Goal: Information Seeking & Learning: Learn about a topic

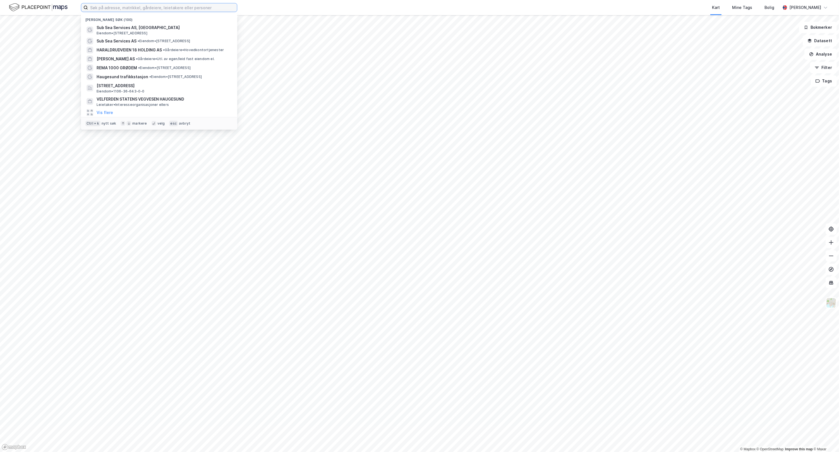
click at [206, 7] on input at bounding box center [162, 7] width 149 height 8
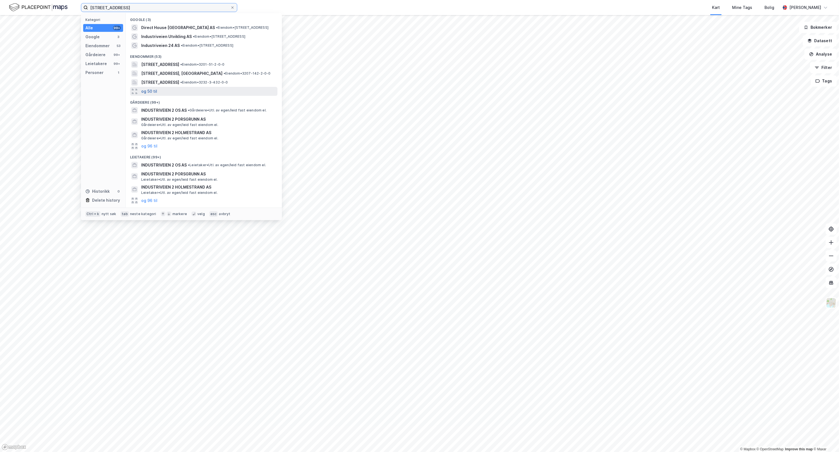
type input "industriveien 2"
click at [152, 89] on button "og 50 til" at bounding box center [149, 91] width 16 height 7
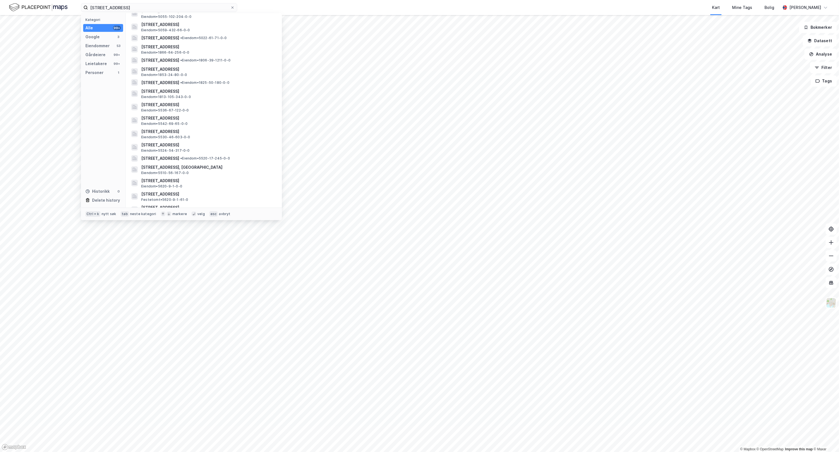
scroll to position [253, 0]
click at [230, 140] on span "• Eiendom • 5520-17-245-0-0" at bounding box center [205, 141] width 50 height 4
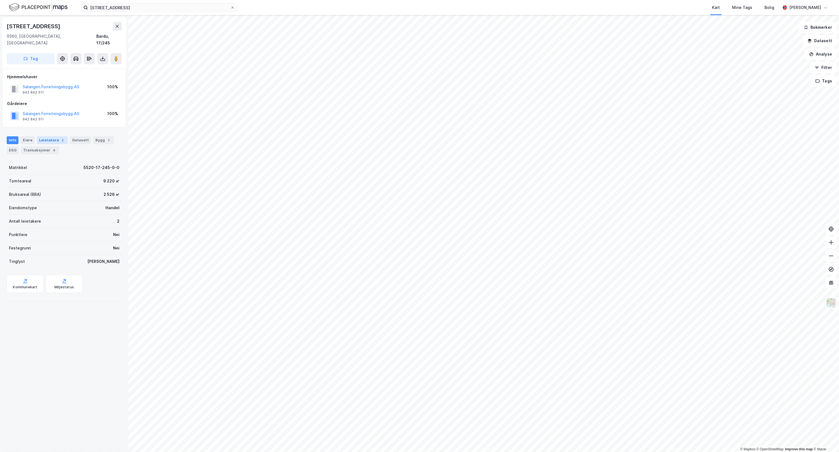
click at [53, 136] on div "Leietakere 2" at bounding box center [52, 140] width 31 height 8
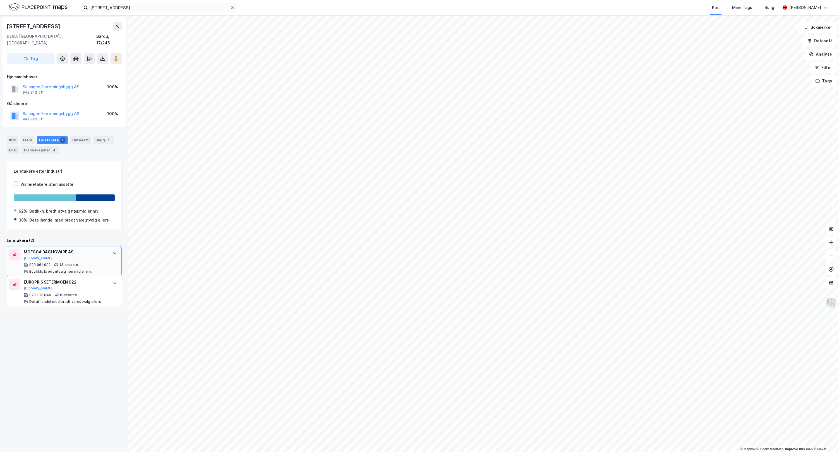
click at [88, 248] on div "MOEGGA DAGLIGVARE AS" at bounding box center [65, 251] width 83 height 7
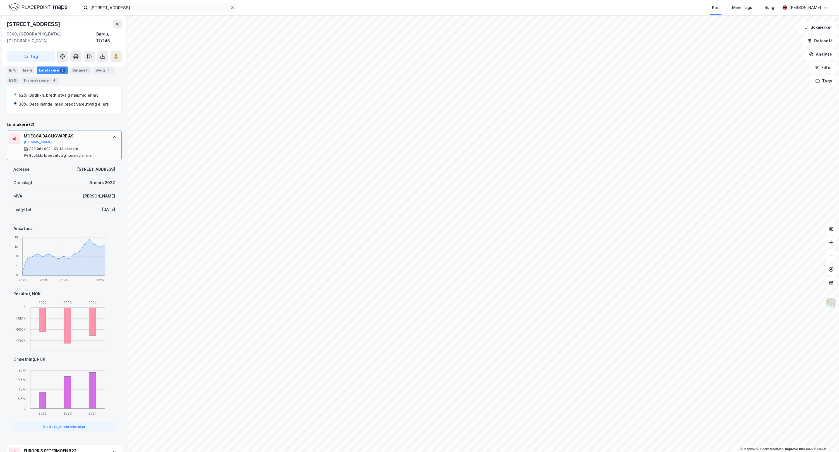
scroll to position [139, 0]
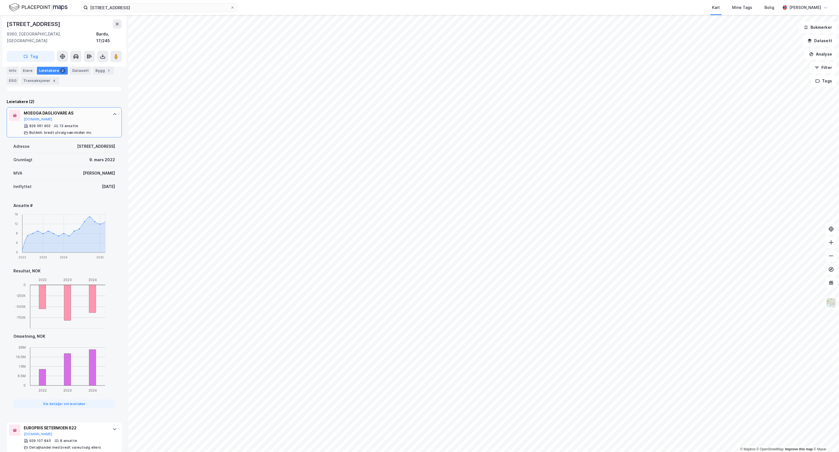
click at [110, 111] on div at bounding box center [114, 114] width 9 height 9
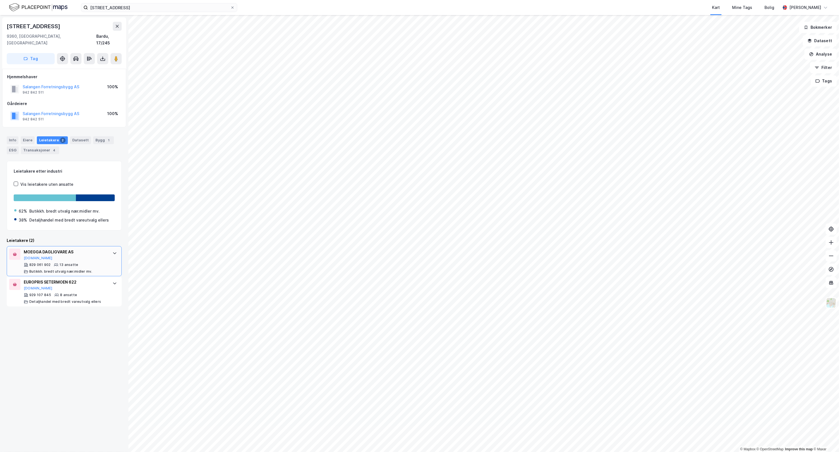
scroll to position [0, 0]
click at [88, 293] on div "929 107 845 8 ansatte Detaljhandel med bredt vareutvalg ellers" at bounding box center [65, 298] width 83 height 11
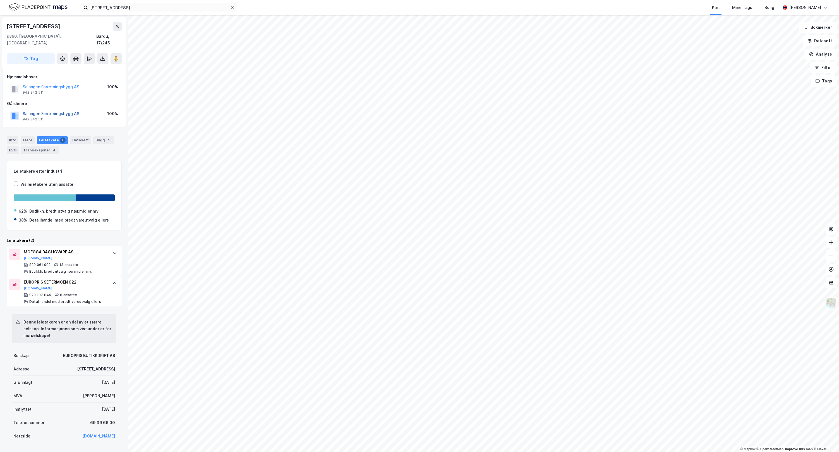
click at [0, 0] on button "Salangen Forretningsbygg AS" at bounding box center [0, 0] width 0 height 0
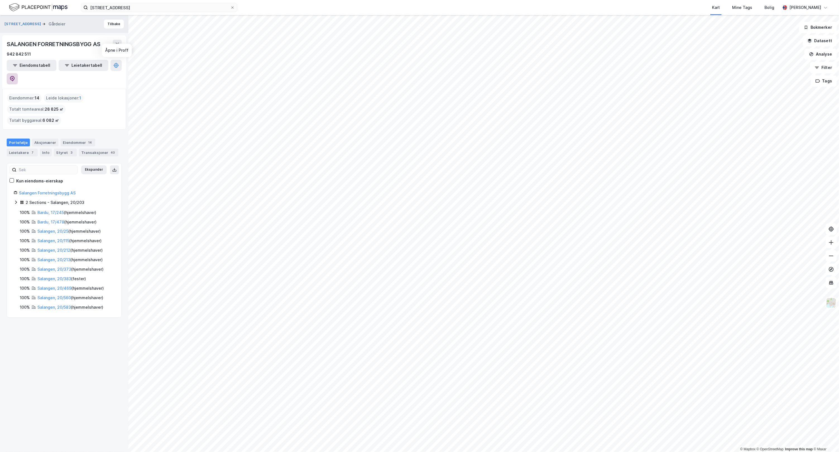
click at [15, 76] on icon at bounding box center [12, 79] width 5 height 6
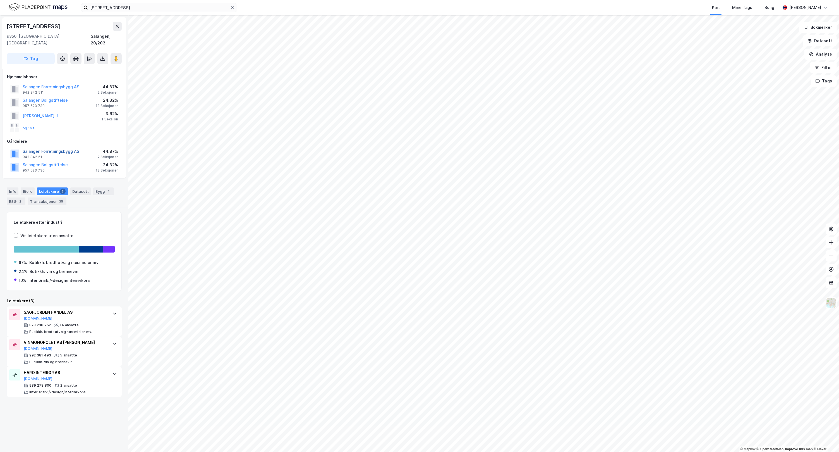
click at [0, 0] on button "Salangen Forretningsbygg AS" at bounding box center [0, 0] width 0 height 0
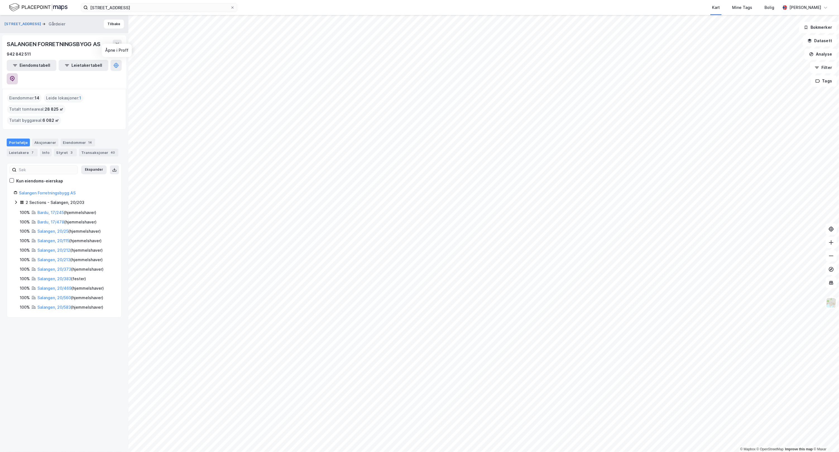
click at [18, 73] on button at bounding box center [12, 78] width 11 height 11
click at [39, 363] on div "Industriveien 2 Gårdeier Tilbake SALANGEN FORRETNINGSBYGG AS 942 842 511 Eiendo…" at bounding box center [64, 233] width 128 height 437
click at [233, 8] on icon at bounding box center [232, 7] width 2 height 2
click at [230, 8] on input "industriveien 2" at bounding box center [159, 7] width 142 height 8
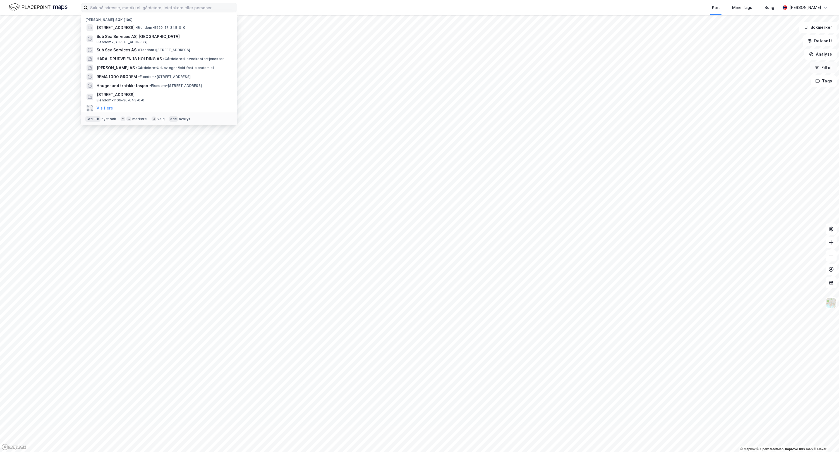
click at [831, 68] on button "Filter" at bounding box center [823, 67] width 27 height 11
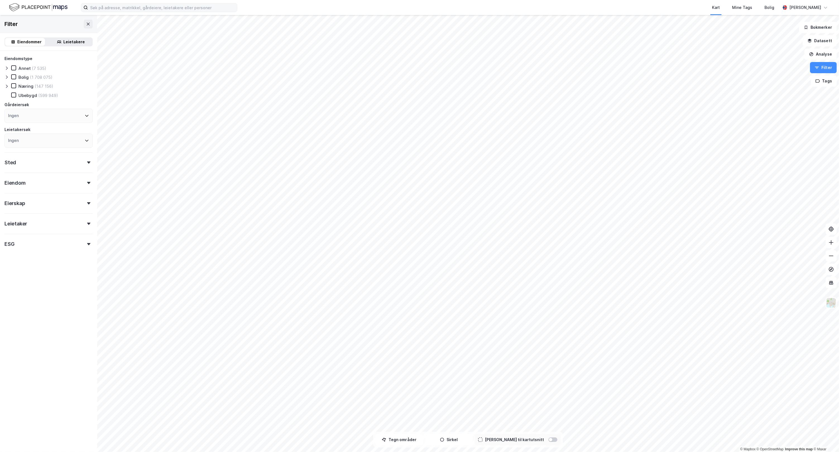
click at [26, 87] on div "Næring" at bounding box center [25, 85] width 15 height 5
click at [19, 69] on div "Annet" at bounding box center [24, 68] width 12 height 5
click at [87, 222] on icon at bounding box center [88, 223] width 3 height 2
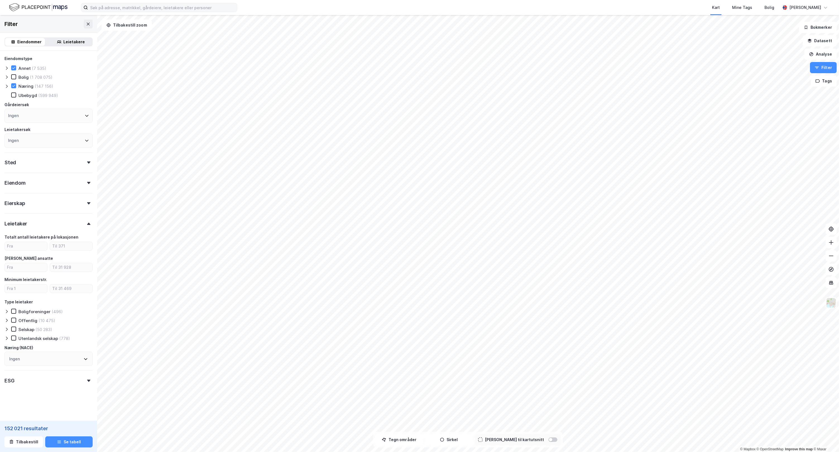
click at [39, 318] on div "(10 475)" at bounding box center [47, 320] width 17 height 5
click at [87, 161] on icon at bounding box center [88, 162] width 3 height 2
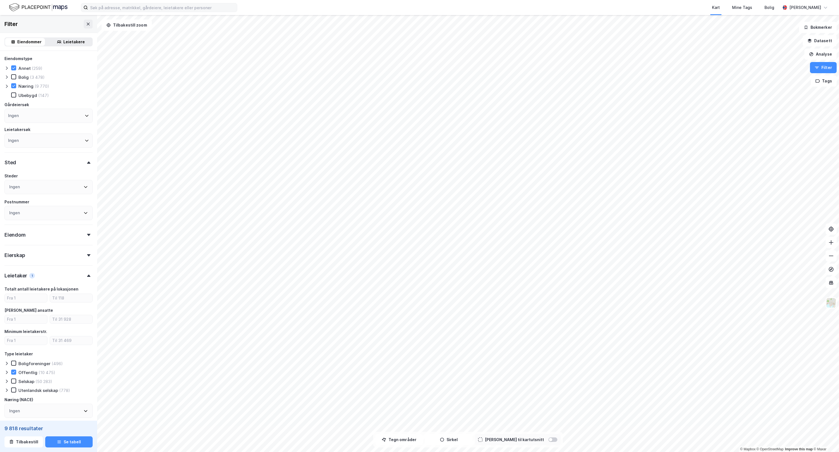
click at [48, 184] on div "Ingen" at bounding box center [48, 187] width 88 height 14
type input "rogaland"
click at [23, 214] on div "Rogaland" at bounding box center [36, 215] width 41 height 7
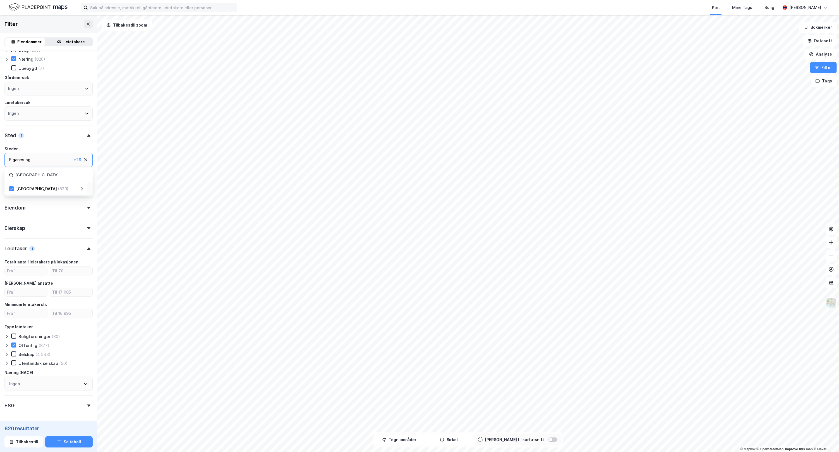
scroll to position [48, 0]
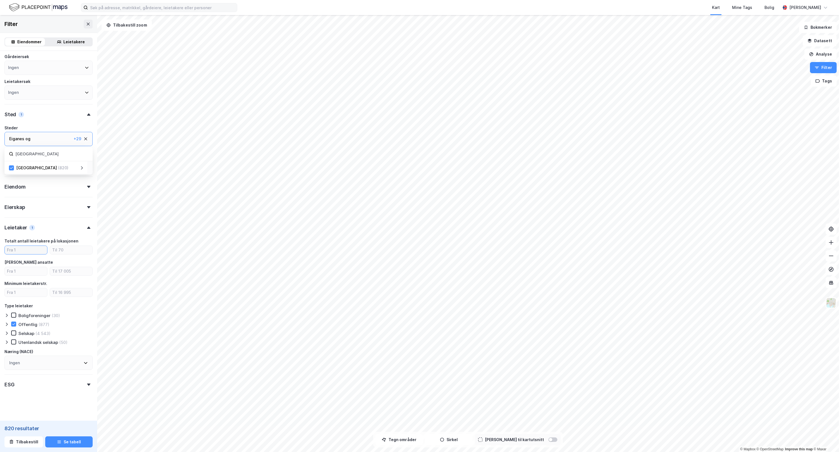
click at [21, 253] on input "number" at bounding box center [26, 250] width 42 height 8
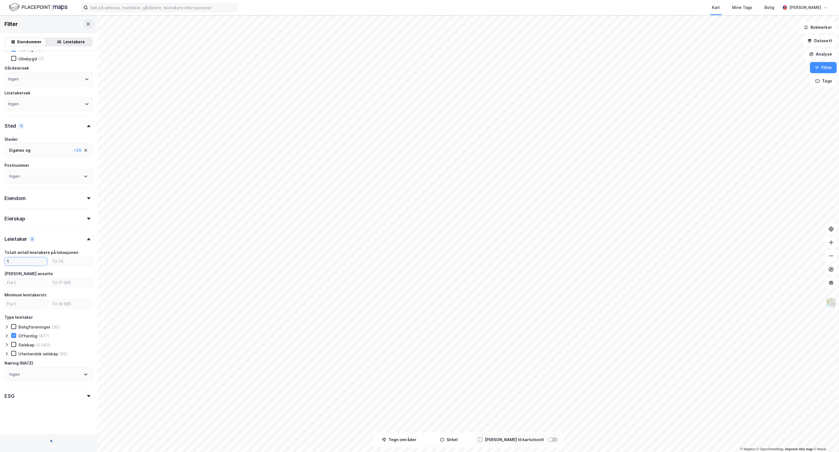
scroll to position [48, 0]
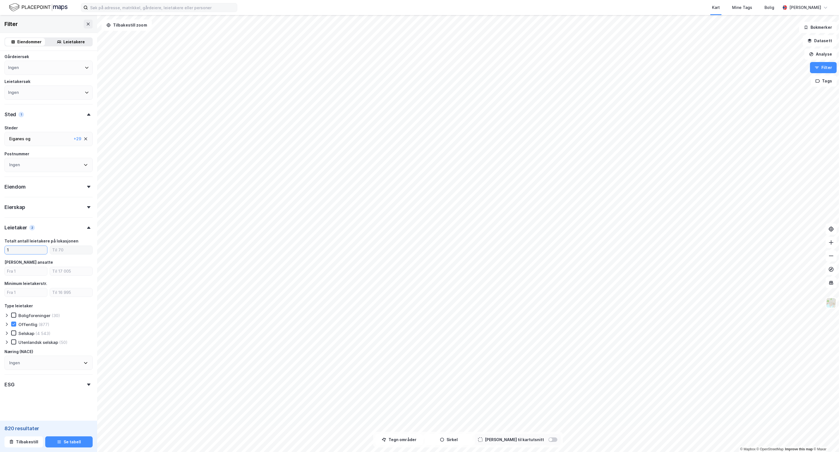
type input "1"
click at [70, 248] on input "number" at bounding box center [71, 250] width 42 height 8
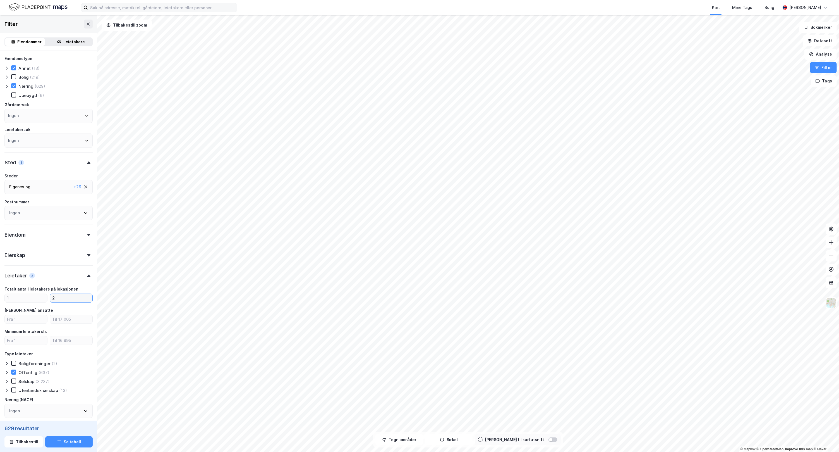
type input "2"
click at [87, 254] on icon at bounding box center [88, 255] width 3 height 2
drag, startPoint x: 29, startPoint y: 295, endPoint x: 32, endPoint y: 297, distance: 3.0
click at [32, 297] on div "Privat (7)" at bounding box center [24, 296] width 26 height 6
click at [20, 75] on div "Bolig" at bounding box center [23, 77] width 10 height 5
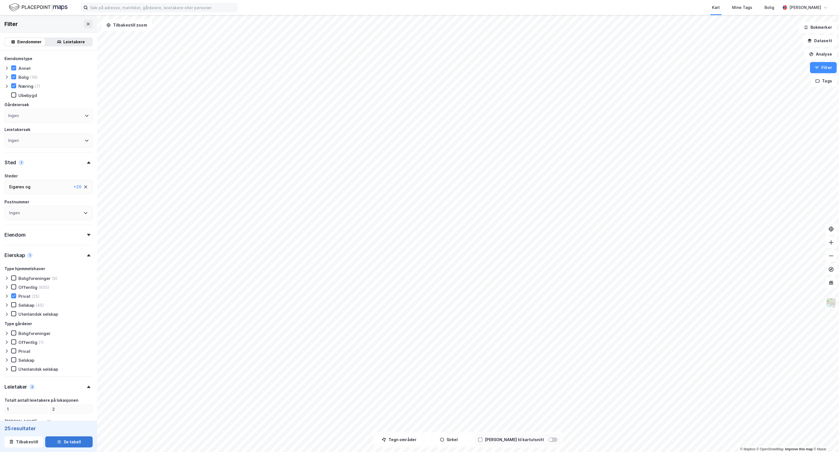
click at [71, 444] on button "Se tabell" at bounding box center [68, 441] width 47 height 11
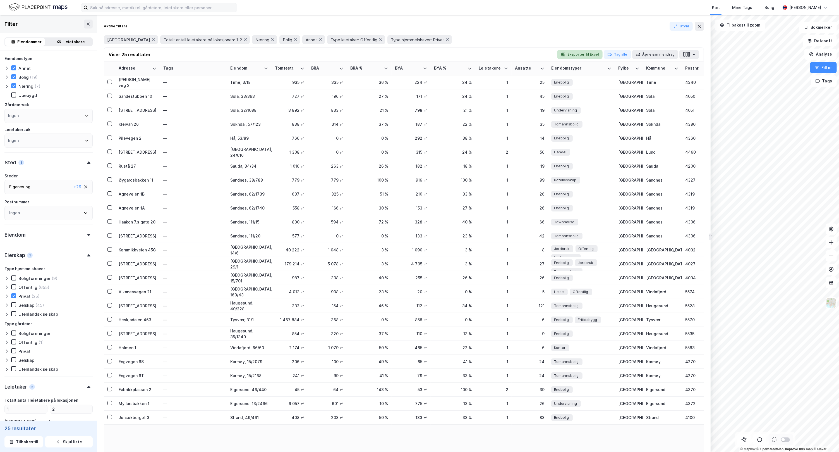
click at [591, 57] on button "Eksporter til Excel" at bounding box center [579, 54] width 45 height 9
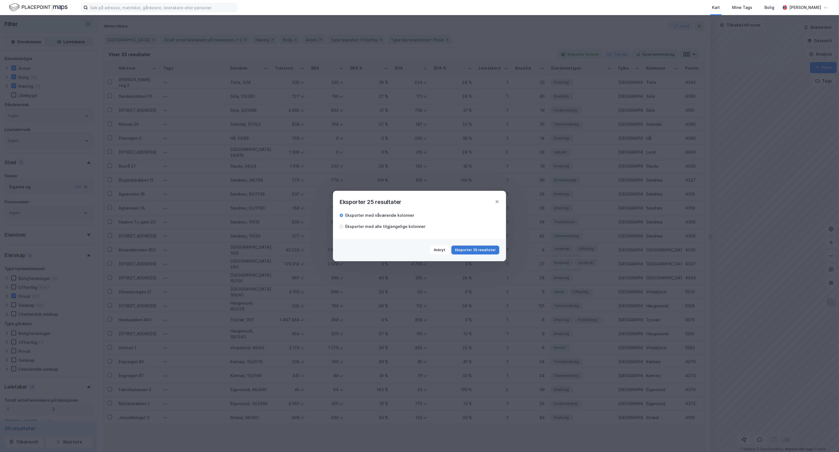
click at [492, 249] on button "Eksporter 25 resultater" at bounding box center [475, 249] width 48 height 9
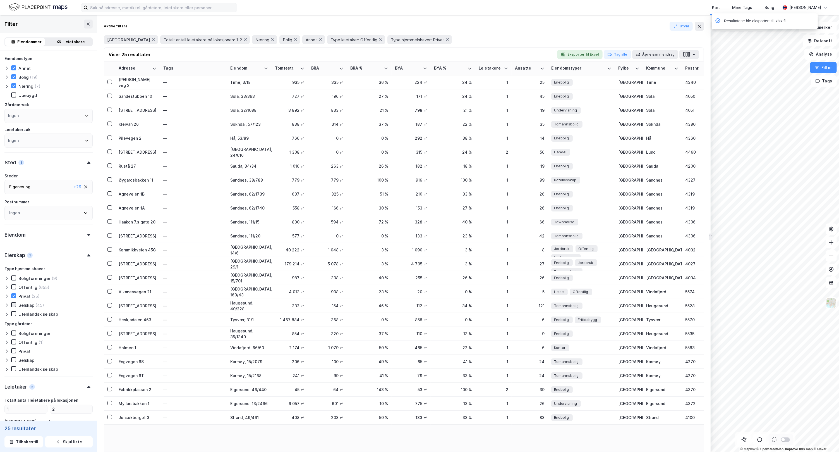
click at [15, 304] on icon at bounding box center [14, 305] width 4 height 4
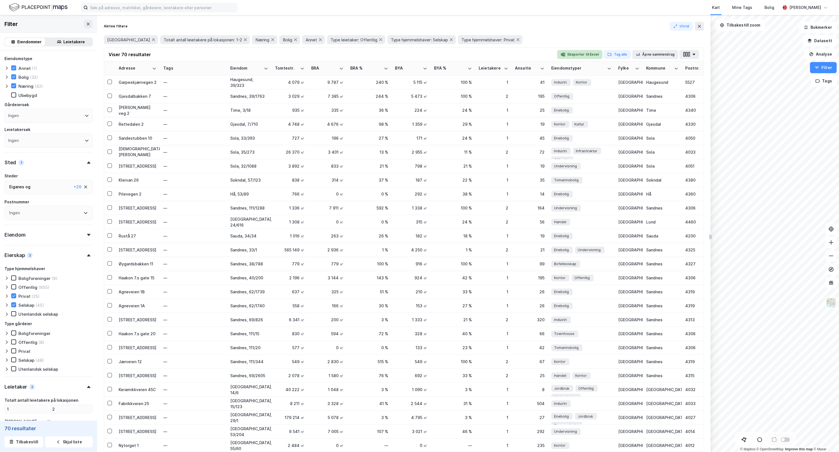
click at [585, 55] on button "Eksporter til Excel" at bounding box center [579, 54] width 45 height 9
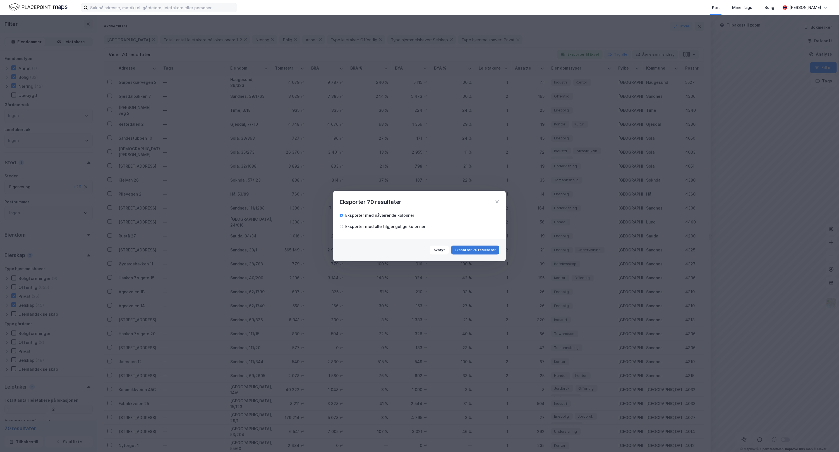
click at [486, 252] on button "Eksporter 70 resultater" at bounding box center [475, 249] width 48 height 9
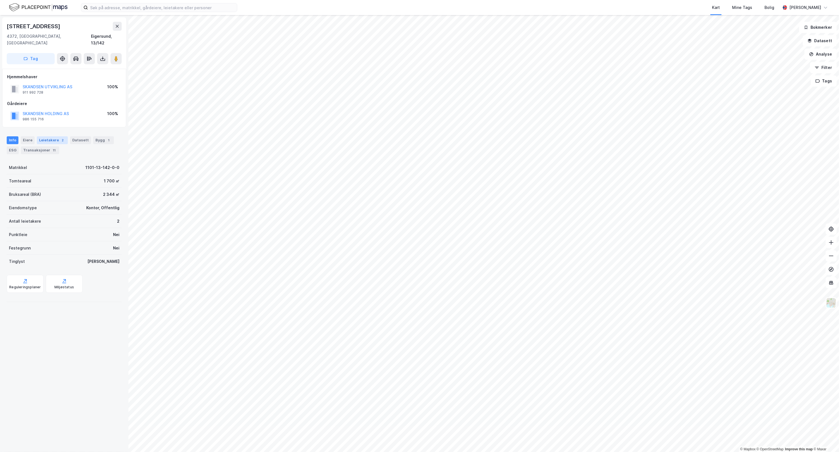
click at [52, 136] on div "Leietakere 2" at bounding box center [52, 140] width 31 height 8
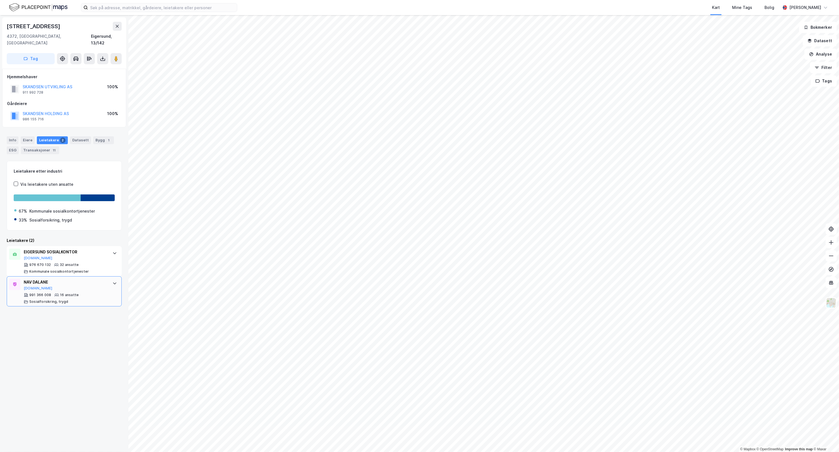
click at [110, 280] on div at bounding box center [114, 283] width 9 height 9
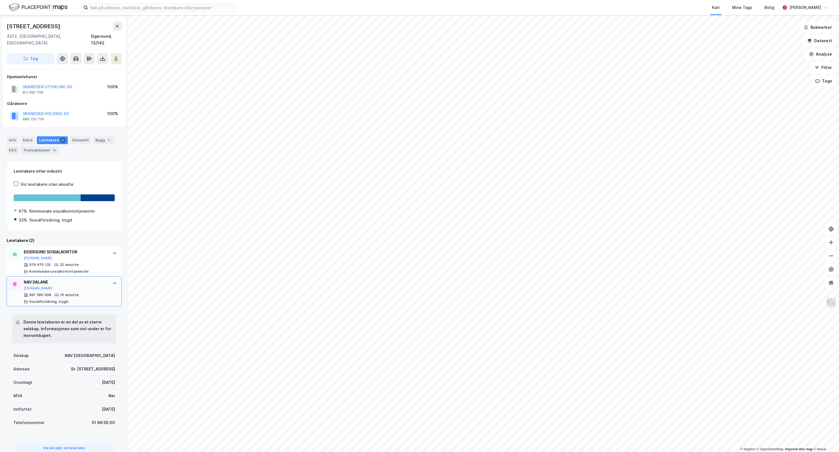
click at [106, 284] on div "NAV DALANE Brreg.no 991 366 008 16 ansatte Sosialforsikring, trygd" at bounding box center [64, 291] width 115 height 30
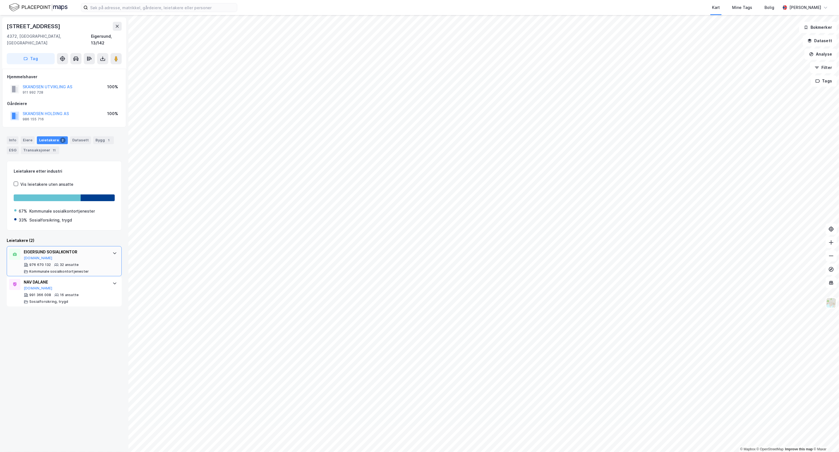
click at [109, 262] on div "EIGERSUND SOSIALKONTOR Brreg.no 976 670 132 32 ansatte Kommunale sosialkontortj…" at bounding box center [64, 261] width 115 height 30
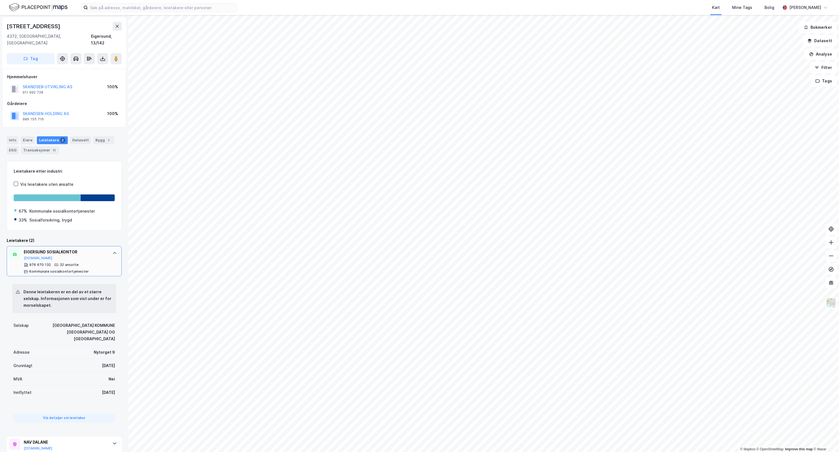
click at [109, 262] on div "EIGERSUND SOSIALKONTOR Brreg.no 976 670 132 32 ansatte Kommunale sosialkontortj…" at bounding box center [64, 261] width 115 height 30
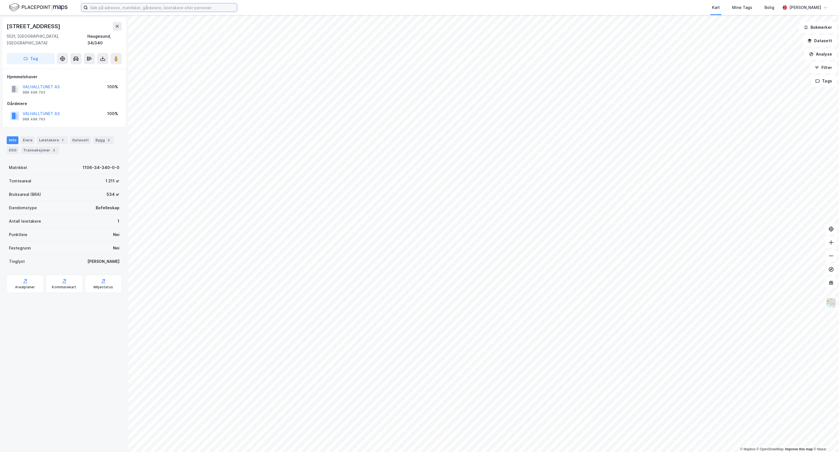
click at [137, 6] on input at bounding box center [162, 7] width 149 height 8
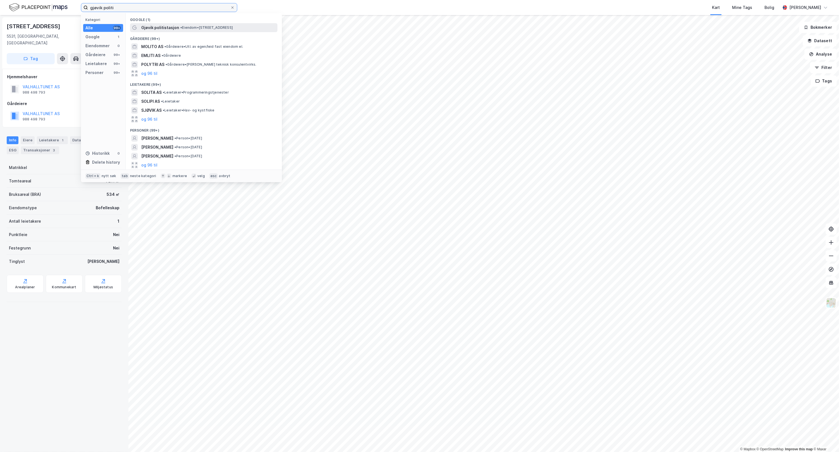
type input "gjøvik politi"
click at [188, 28] on span "• Eiendom • [STREET_ADDRESS]" at bounding box center [206, 27] width 52 height 4
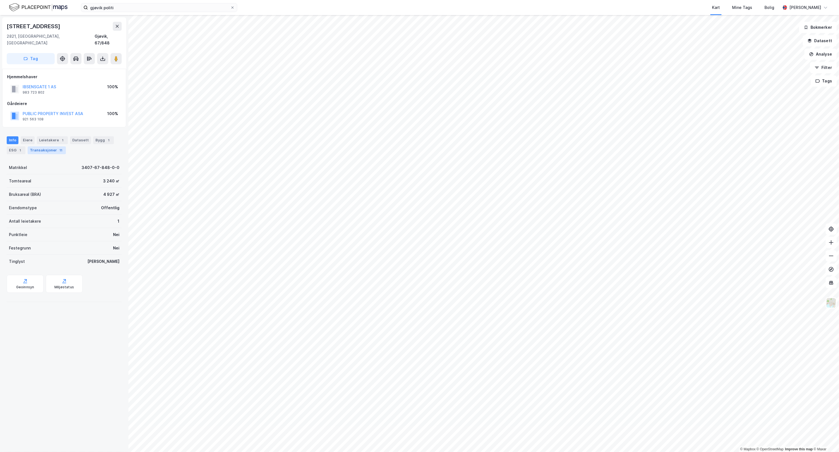
click at [58, 147] on div "11" at bounding box center [61, 150] width 6 height 6
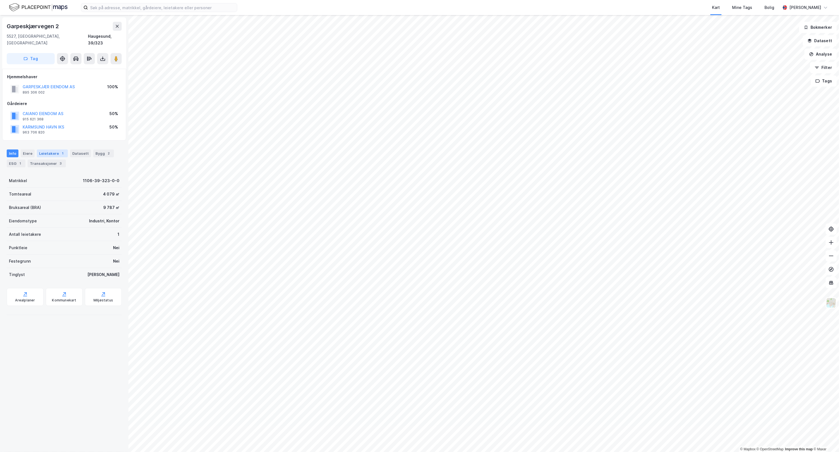
click at [54, 149] on div "Leietakere 1" at bounding box center [52, 153] width 31 height 8
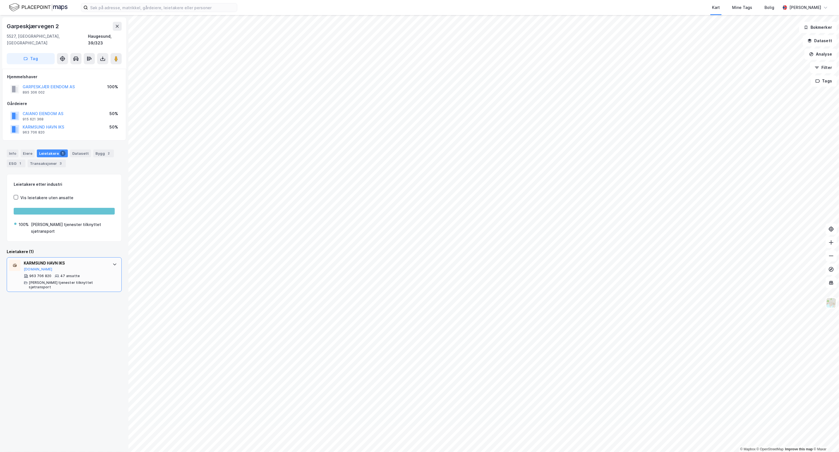
click at [97, 260] on div "KARMSUND HAVN IKS" at bounding box center [65, 263] width 83 height 7
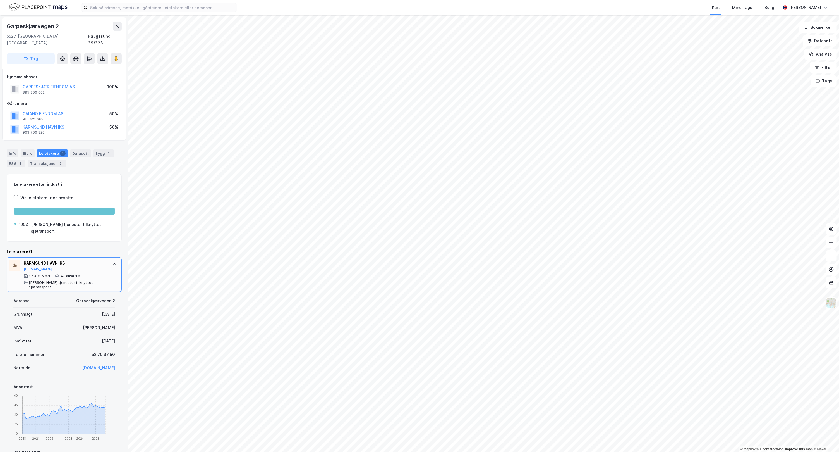
click at [97, 260] on div "KARMSUND HAVN IKS" at bounding box center [65, 263] width 83 height 7
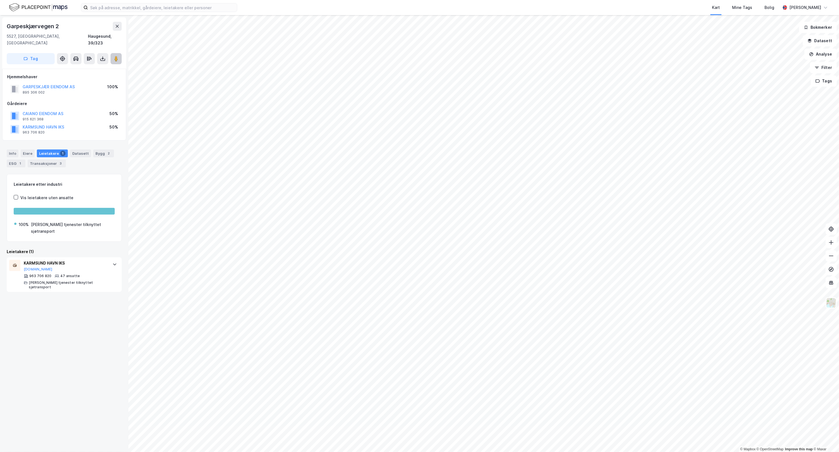
click at [115, 56] on image at bounding box center [115, 59] width 3 height 6
click at [93, 149] on div "Bygg 2" at bounding box center [103, 153] width 21 height 8
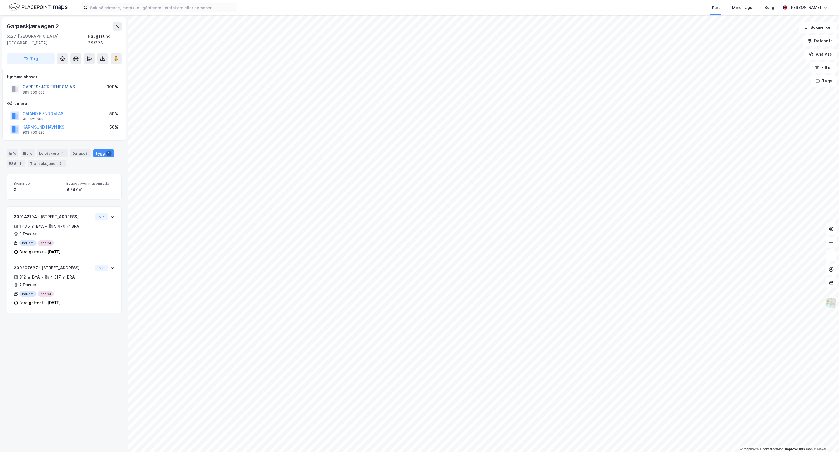
click at [0, 0] on button "GARPESKJÆR EIENDOM AS" at bounding box center [0, 0] width 0 height 0
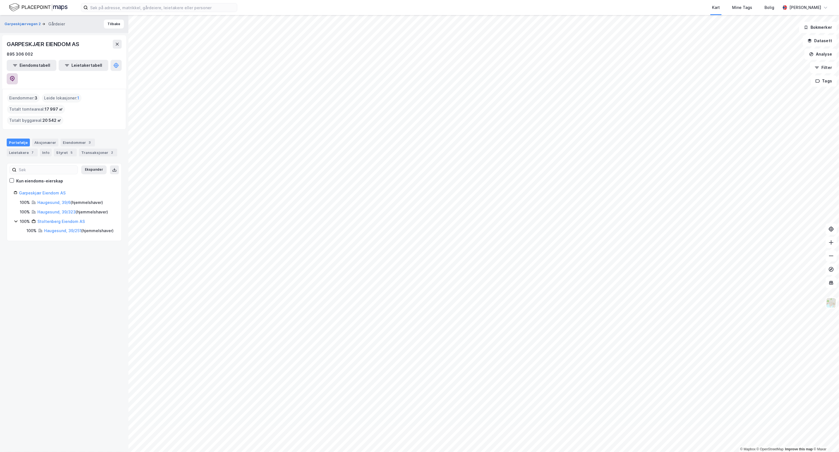
click at [15, 76] on icon at bounding box center [12, 79] width 5 height 6
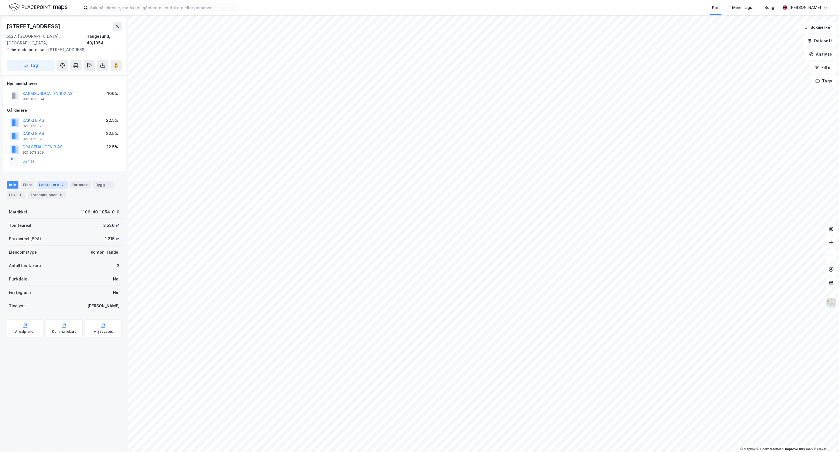
click at [60, 183] on div "2" at bounding box center [63, 185] width 6 height 6
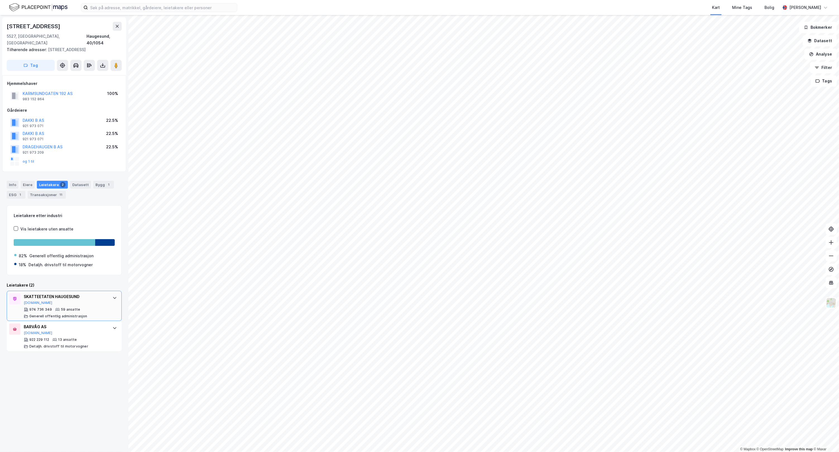
click at [94, 303] on div "SKATTEETATEN HAUGESUND Brreg.no" at bounding box center [65, 299] width 83 height 12
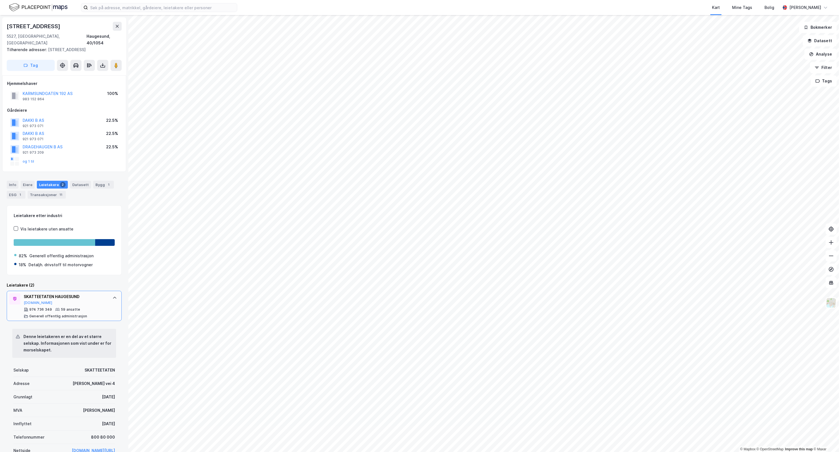
click at [94, 303] on div "SKATTEETATEN HAUGESUND Brreg.no" at bounding box center [65, 299] width 83 height 12
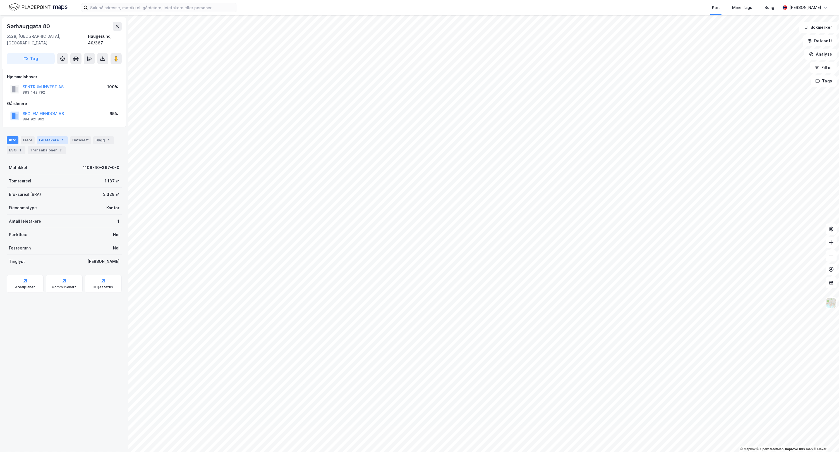
click at [56, 136] on div "Leietakere 1" at bounding box center [52, 140] width 31 height 8
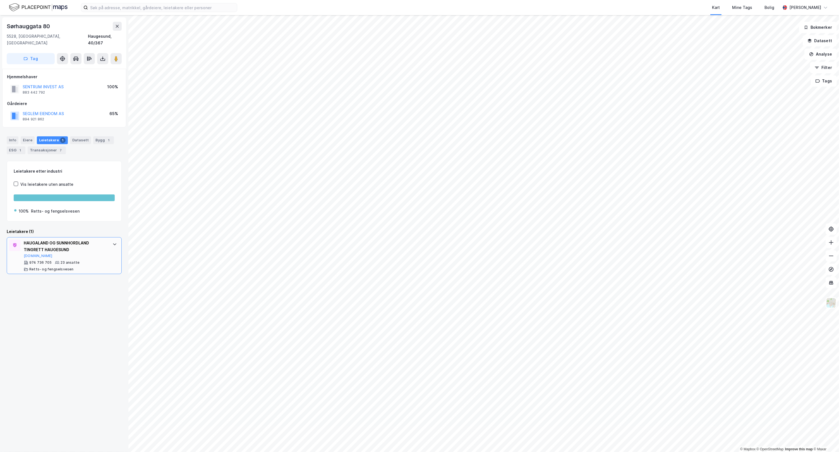
click at [88, 243] on div "HAUGALAND OG SUNNHORDLAND TINGRETT HAUGESUND" at bounding box center [65, 245] width 83 height 13
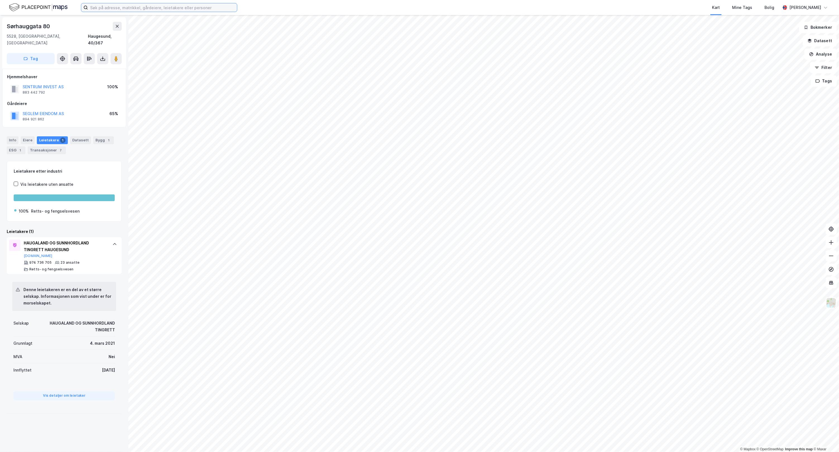
click at [124, 7] on input at bounding box center [162, 7] width 149 height 8
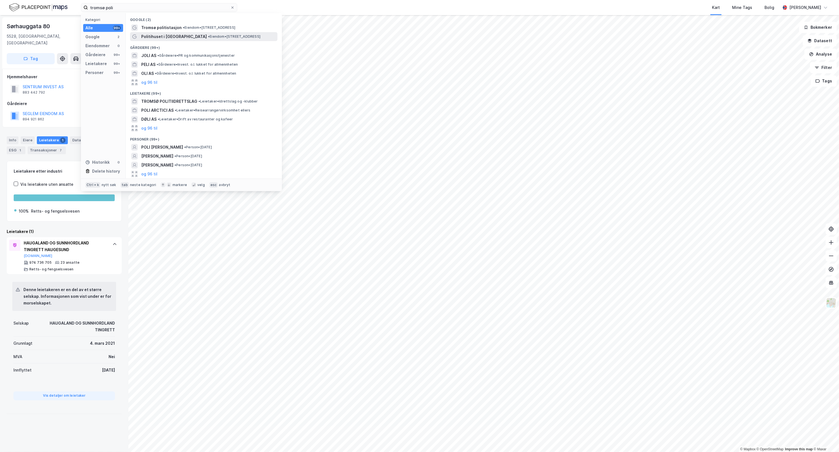
click at [208, 35] on span "•" at bounding box center [209, 36] width 2 height 4
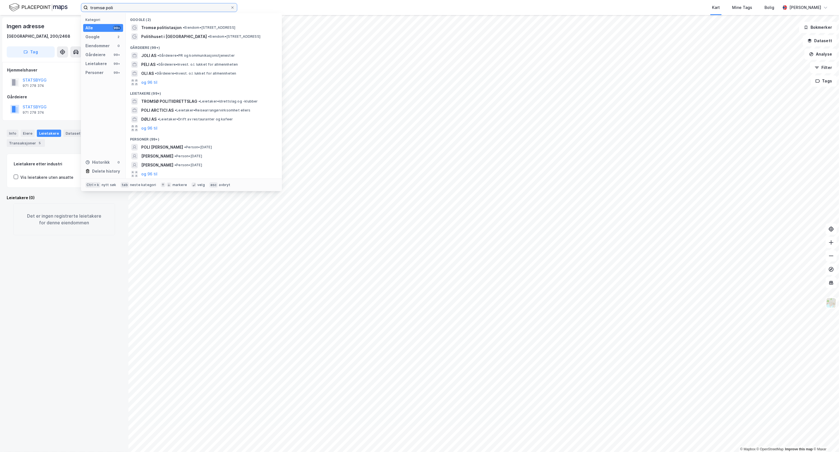
drag, startPoint x: 132, startPoint y: 7, endPoint x: -34, endPoint y: 11, distance: 166.1
click at [0, 11] on html "tromsø poli Kategori Alle 99+ Google 2 Eiendommer 0 Gårdeiere 99+ Leietakere 99…" at bounding box center [419, 226] width 839 height 452
paste input "Gunnar Nilsens gate 25"
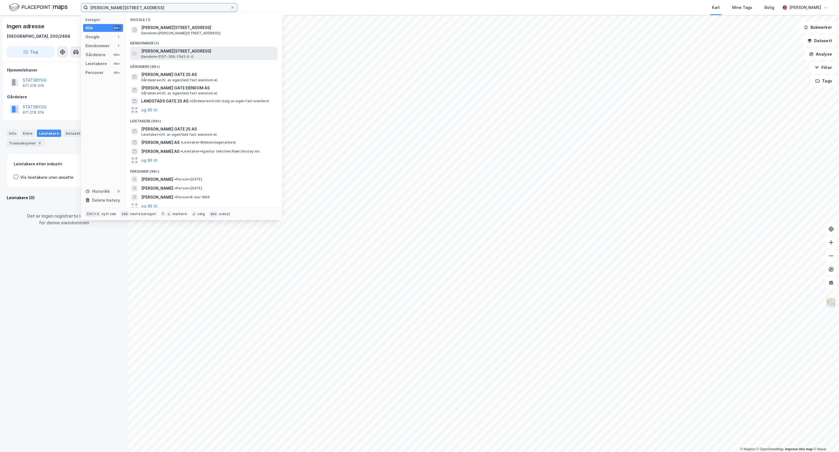
type input "Gunnar Nilsens gate 25"
click at [257, 52] on span "[PERSON_NAME][STREET_ADDRESS]" at bounding box center [208, 51] width 134 height 7
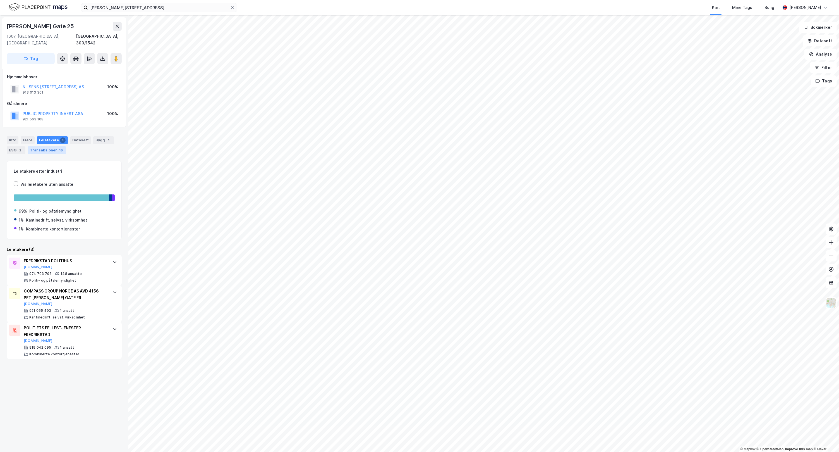
click at [49, 146] on div "Transaksjoner 16" at bounding box center [47, 150] width 39 height 8
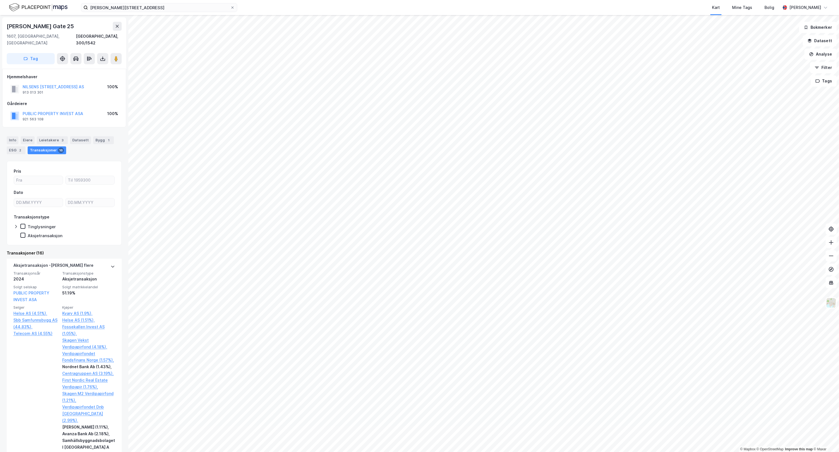
click at [120, 220] on div "Gunnar Nilsens Gate 25 1607, Fredrikstad, Østfold Fredrikstad, 300/1542 Tag Hje…" at bounding box center [64, 233] width 128 height 437
click at [72, 136] on div "Datasett" at bounding box center [80, 140] width 21 height 8
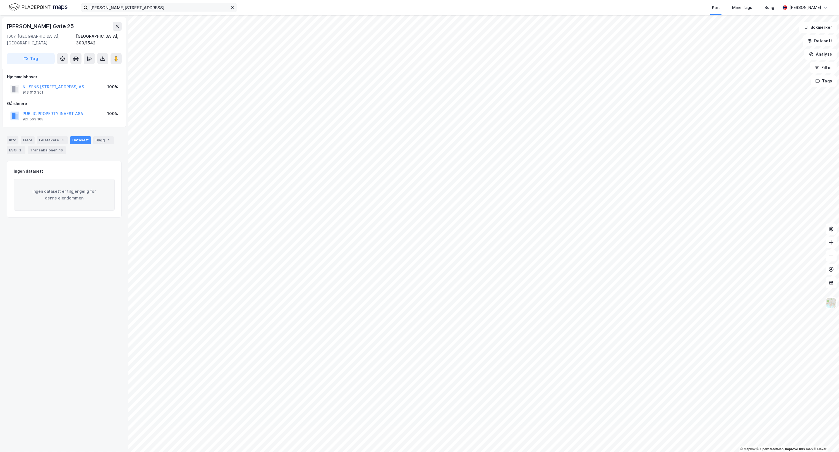
click at [233, 6] on icon at bounding box center [232, 7] width 3 height 3
click at [230, 6] on input "Gunnar Nilsens gate 25" at bounding box center [159, 7] width 142 height 8
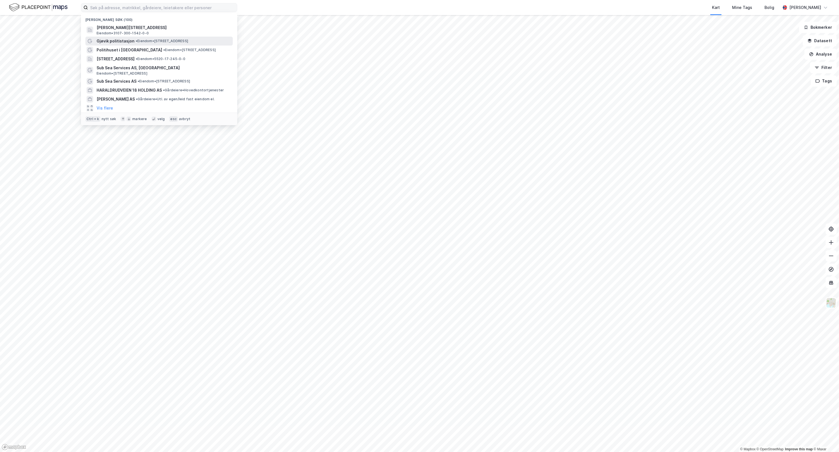
click at [188, 39] on span "• Eiendom • Strandgata 36, 2821 Gjøvik" at bounding box center [162, 41] width 52 height 4
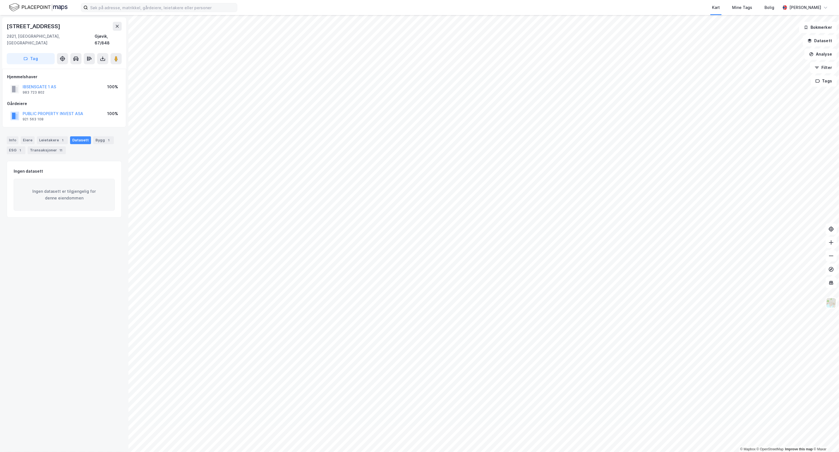
click at [78, 136] on div "Datasett" at bounding box center [80, 140] width 21 height 8
click at [137, 8] on input at bounding box center [162, 7] width 149 height 8
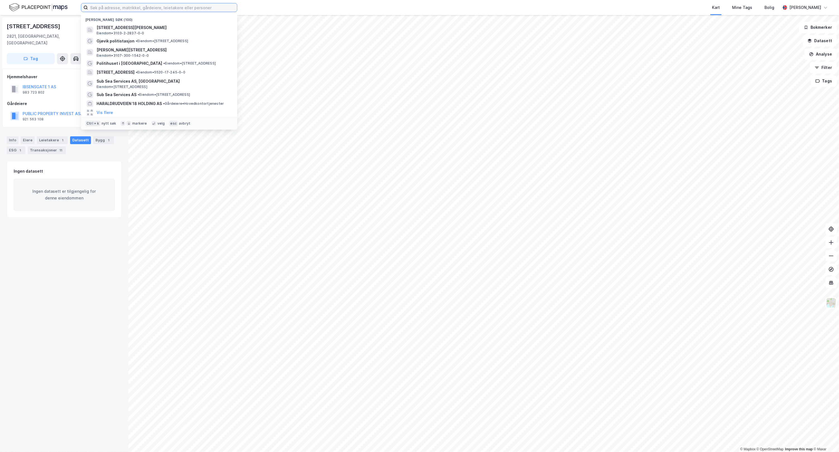
paste input "Sandgata 13"
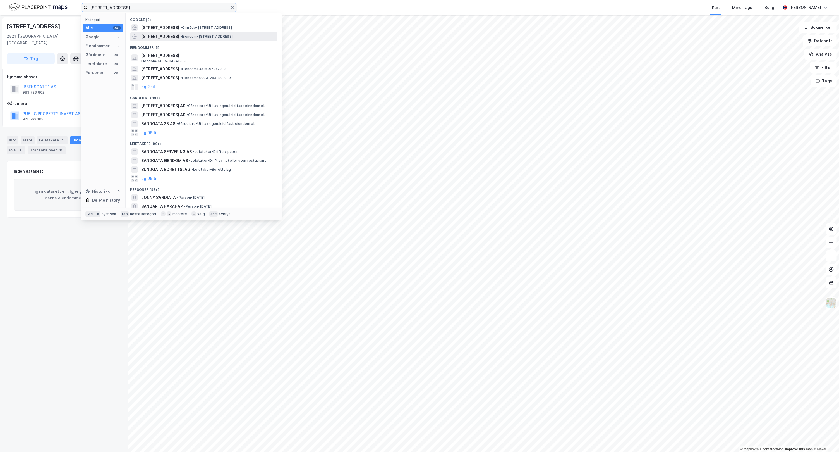
type input "Sandgata 13"
click at [186, 34] on span "• Eiendom • Sandgata 13, 7800 Namsos" at bounding box center [206, 36] width 52 height 4
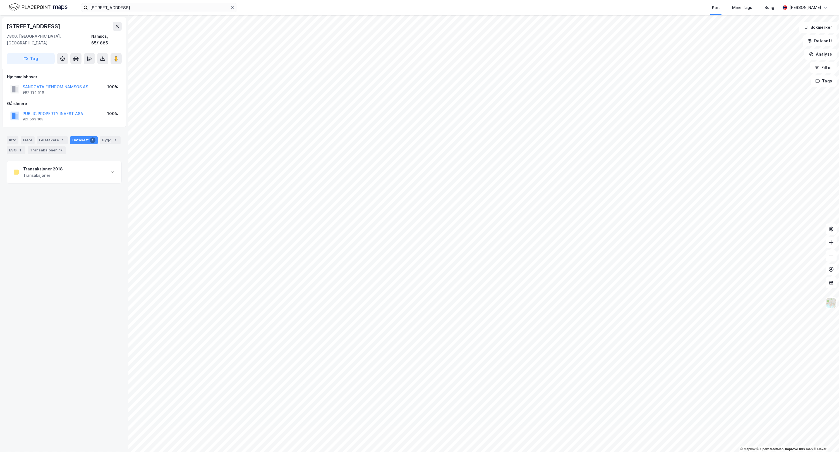
click at [95, 167] on div "Transaksjoner 2018 Transaksjoner" at bounding box center [64, 172] width 114 height 22
click at [51, 242] on div "http://www.estatenyheter.no/2018/05/14/arctic-kjopte-offentlige-bygg/" at bounding box center [33, 244] width 38 height 5
click at [825, 57] on button "Analyse" at bounding box center [820, 54] width 32 height 11
click at [827, 68] on button "Filter" at bounding box center [823, 67] width 27 height 11
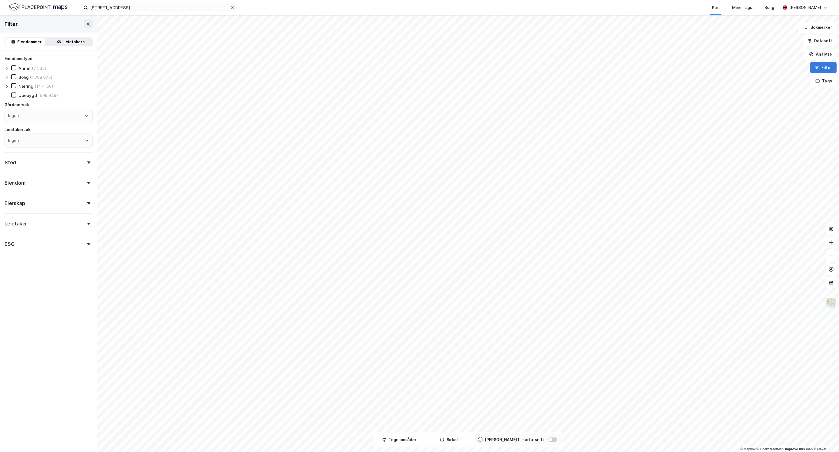
click at [827, 68] on button "Filter" at bounding box center [823, 67] width 27 height 11
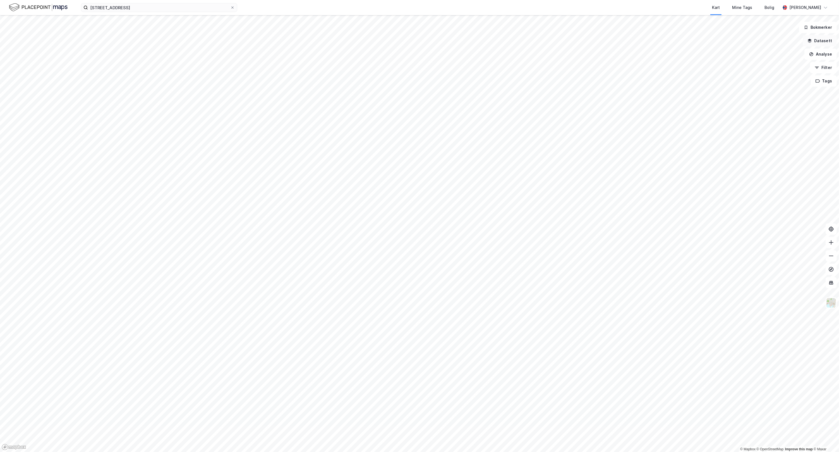
click at [828, 37] on button "Datasett" at bounding box center [820, 40] width 34 height 11
click at [756, 92] on div "Transaksjoner" at bounding box center [787, 95] width 92 height 7
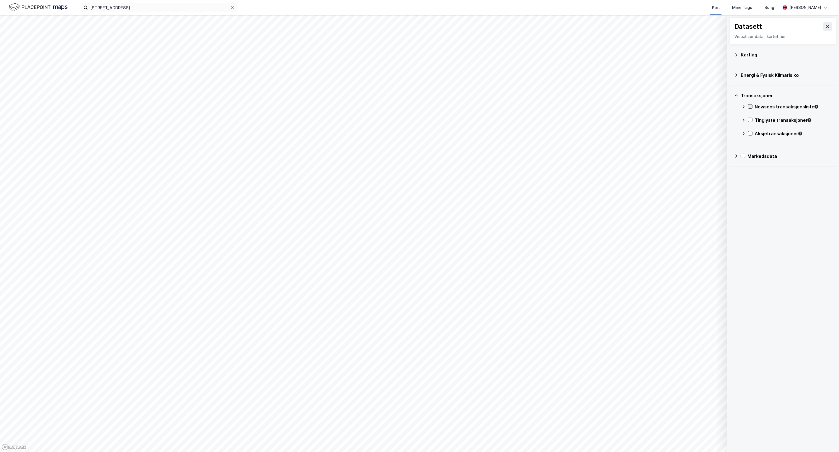
click at [751, 106] on icon at bounding box center [750, 107] width 3 height 2
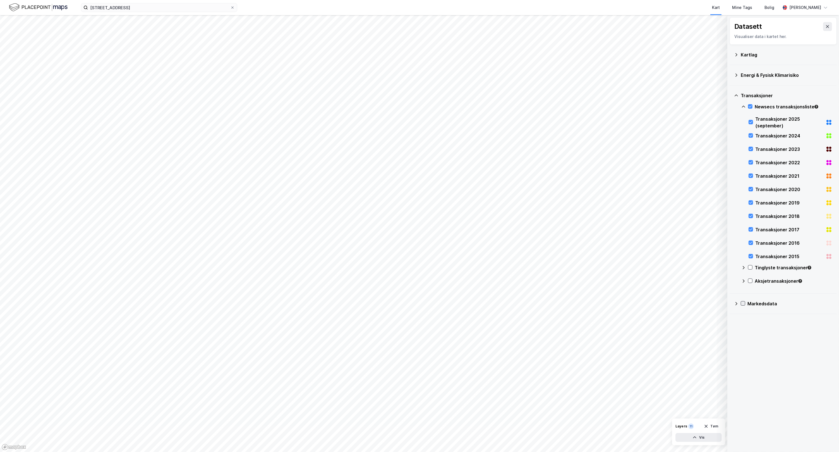
click at [744, 305] on icon at bounding box center [743, 303] width 4 height 4
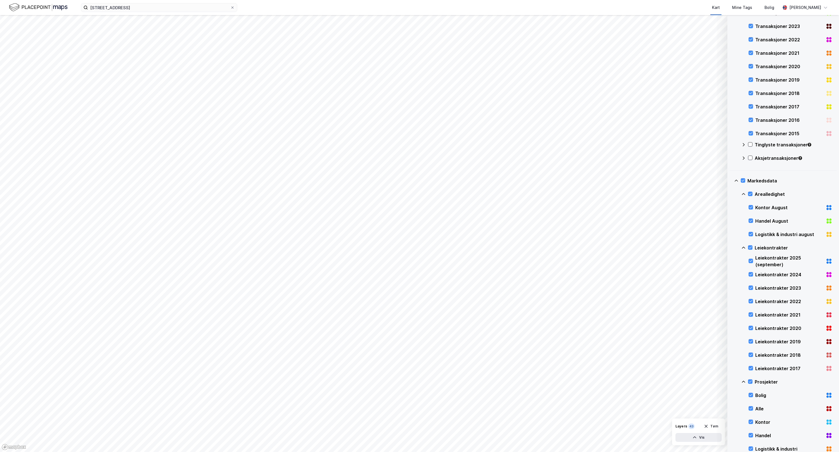
scroll to position [81, 0]
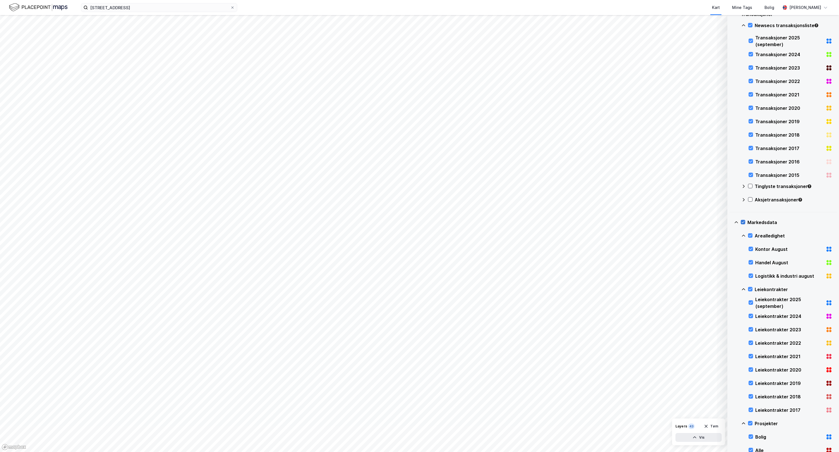
click at [743, 223] on icon at bounding box center [743, 222] width 4 height 4
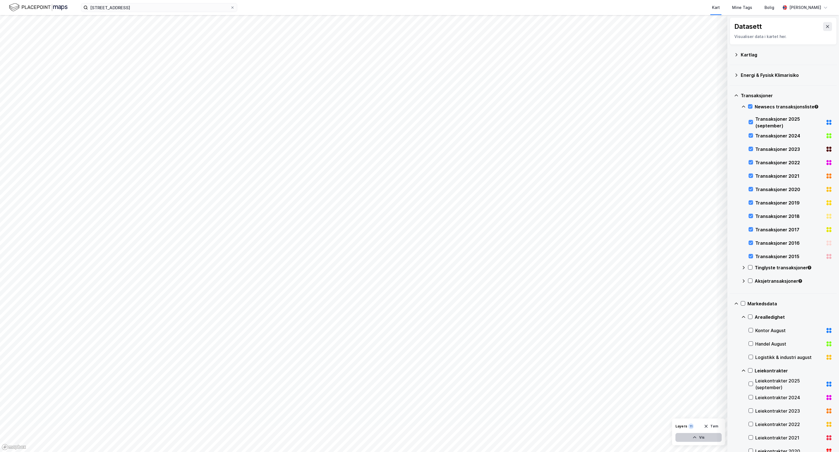
click at [708, 439] on button "Vis" at bounding box center [698, 437] width 46 height 9
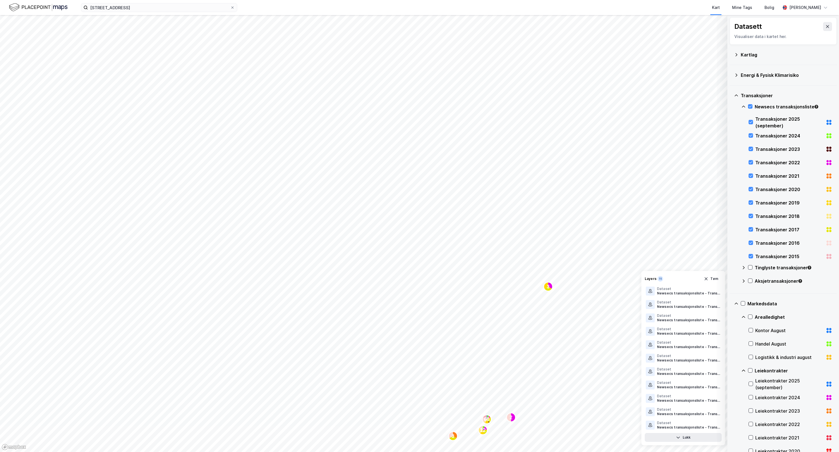
click at [734, 75] on icon at bounding box center [736, 75] width 4 height 4
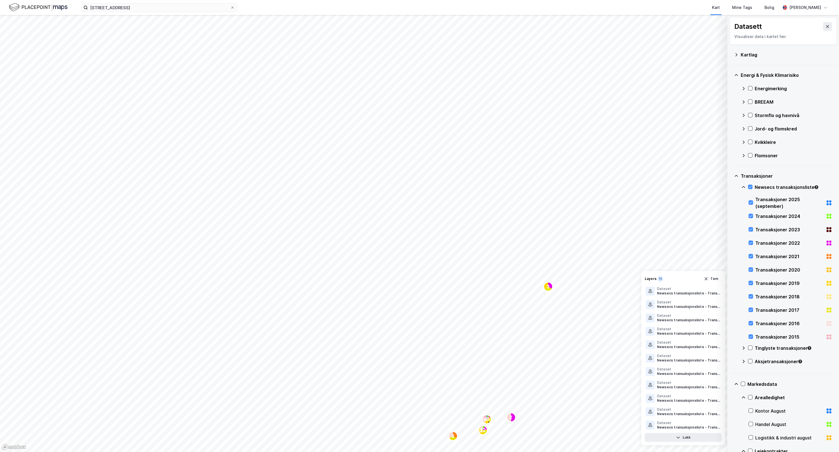
click at [735, 75] on icon at bounding box center [736, 75] width 4 height 4
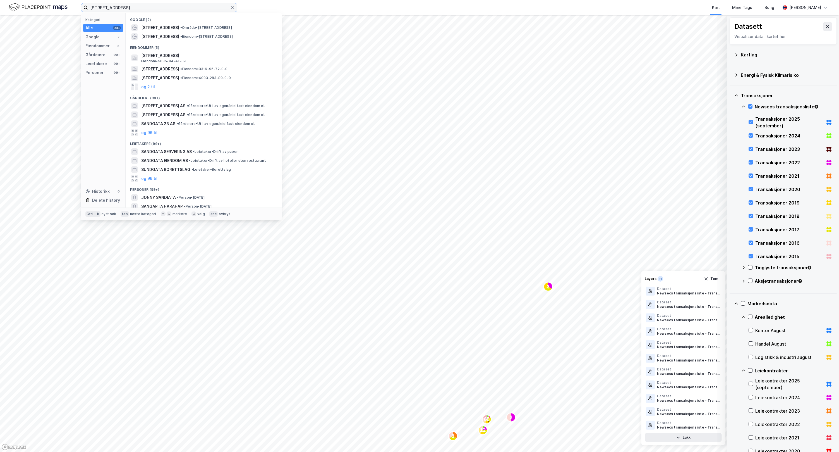
click at [23, 17] on div "Sandgata 13 Kategori Alle 99+ Google 2 Eiendommer 5 Gårdeiere 99+ Leietakere 99…" at bounding box center [419, 226] width 839 height 452
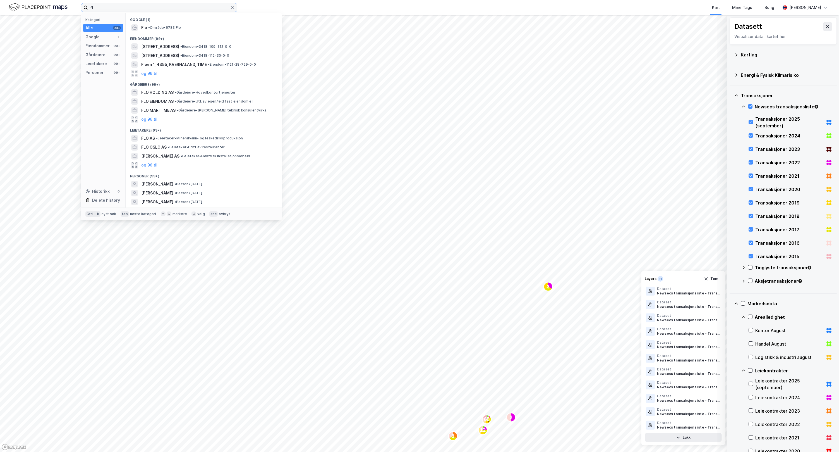
type input "f"
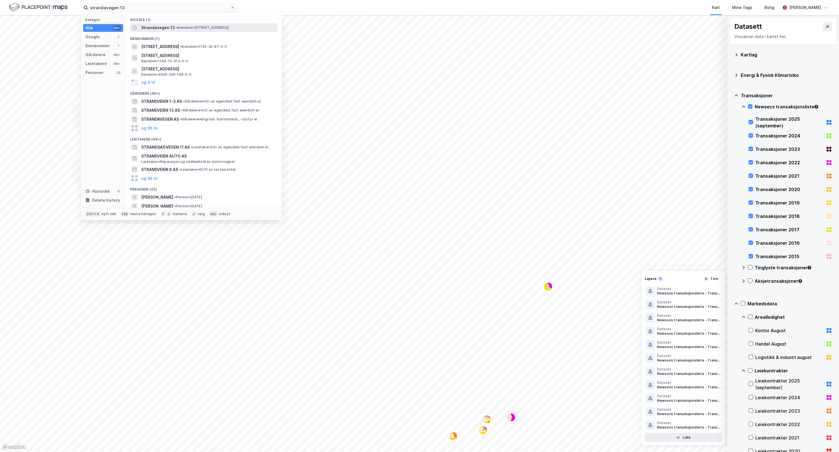
click at [208, 26] on span "• Eiendom • Strandavegen 13, 6905 Florø" at bounding box center [202, 27] width 52 height 4
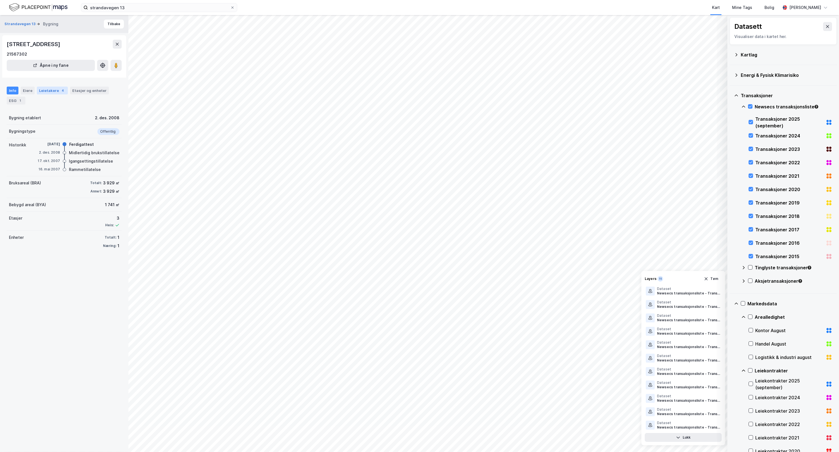
click at [51, 88] on div "Leietakere 4" at bounding box center [52, 91] width 31 height 8
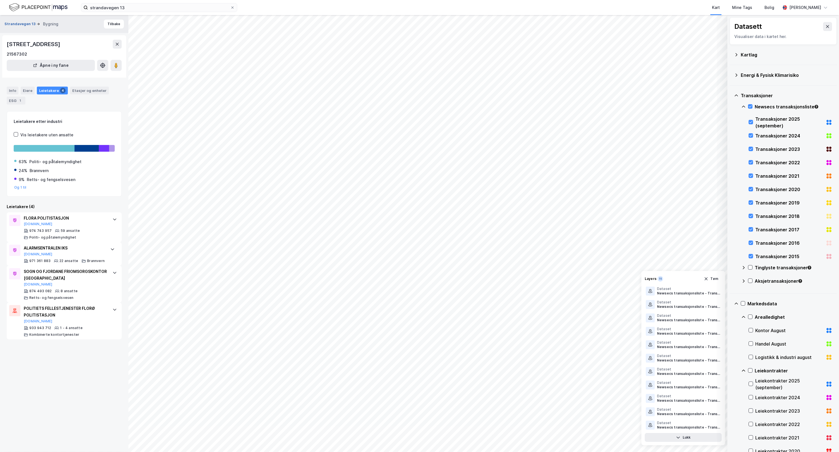
click at [28, 26] on button "Strandavegen 13" at bounding box center [20, 24] width 32 height 6
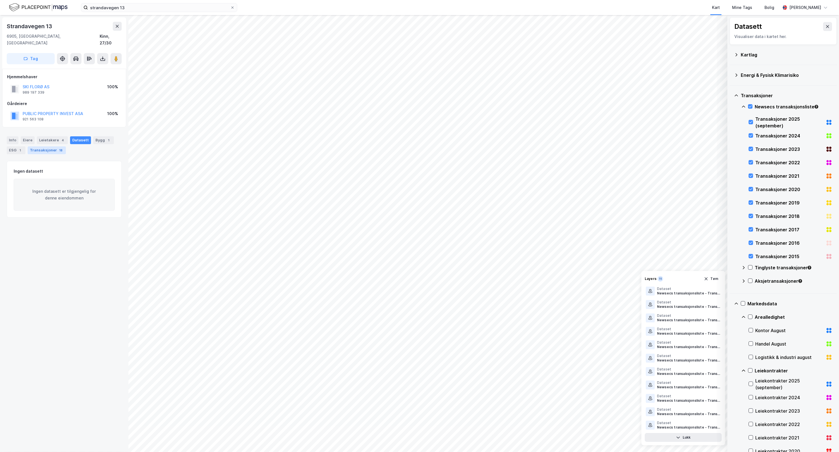
click at [58, 147] on div "18" at bounding box center [61, 150] width 6 height 6
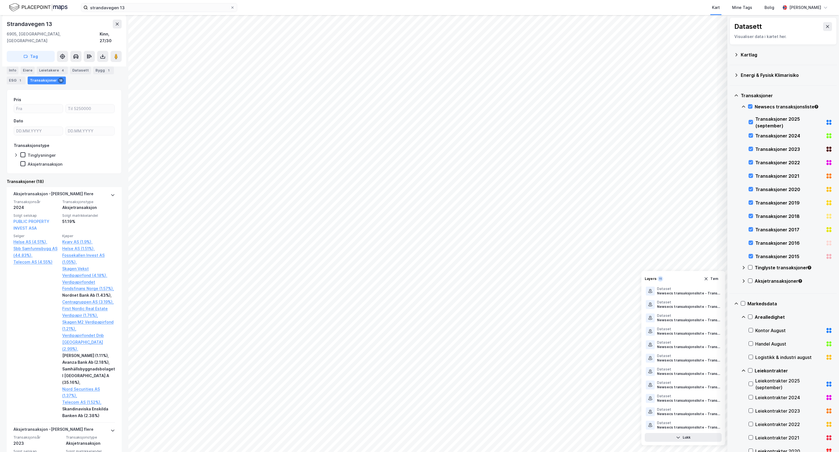
scroll to position [81, 0]
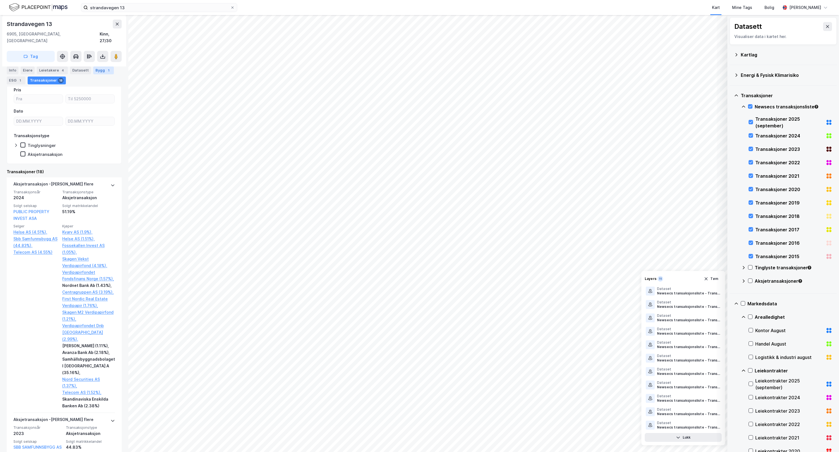
click at [94, 73] on div "Bygg 1" at bounding box center [103, 70] width 21 height 8
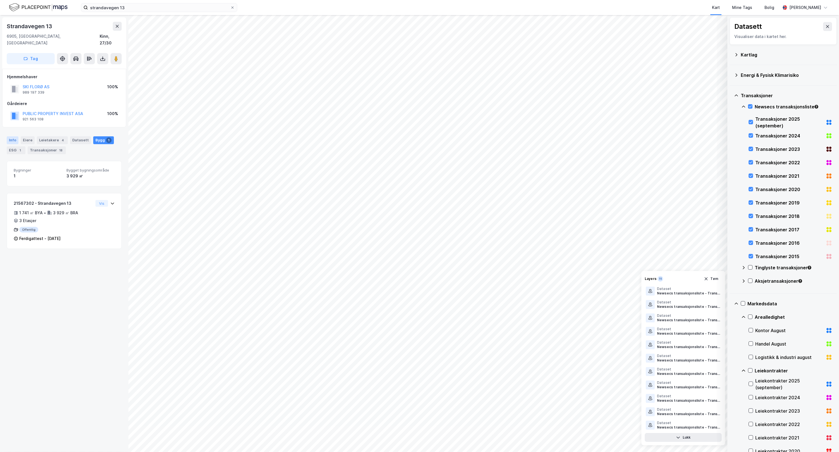
click at [13, 136] on div "Info" at bounding box center [13, 140] width 12 height 8
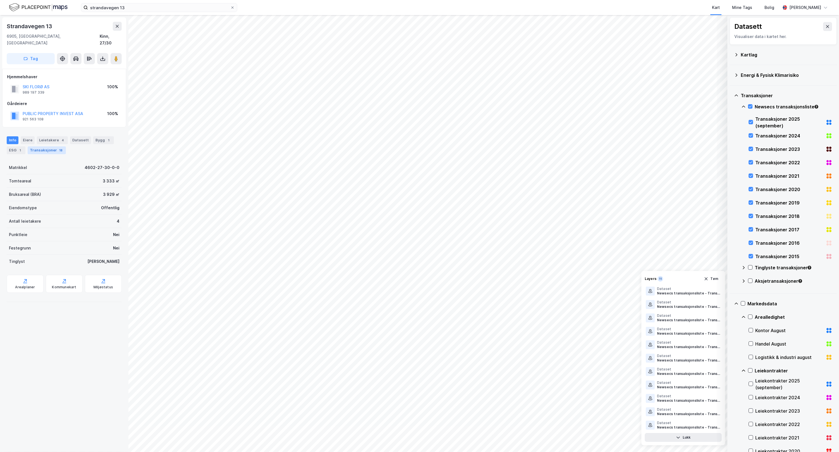
click at [53, 146] on div "Transaksjoner 18" at bounding box center [47, 150] width 38 height 8
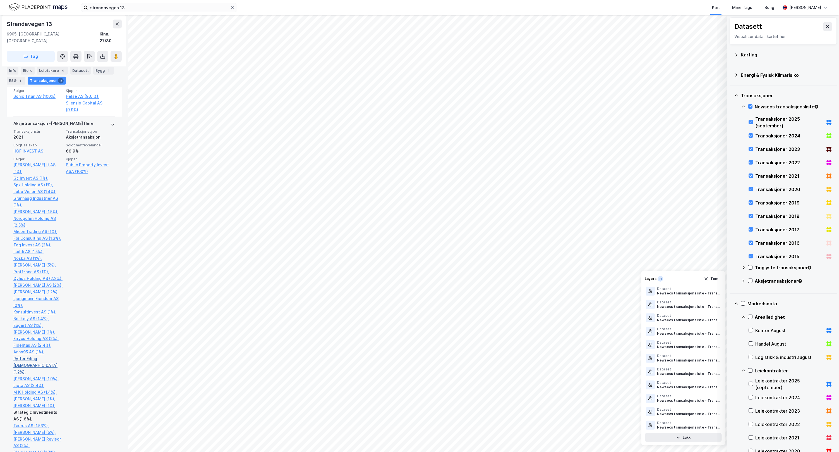
scroll to position [488, 0]
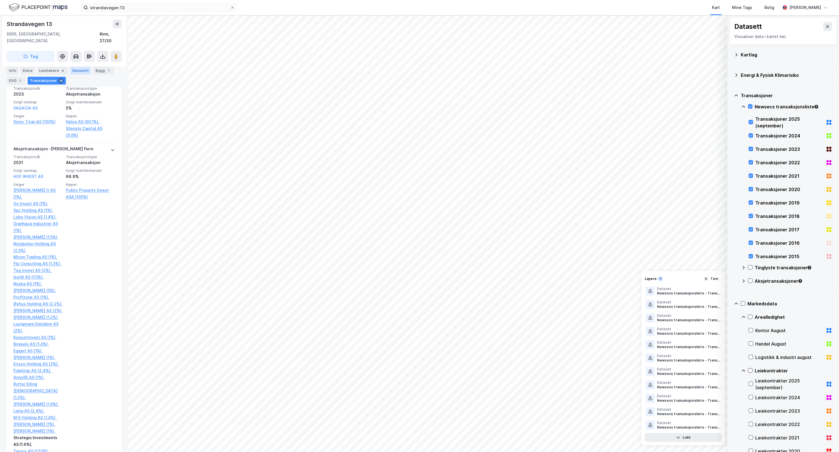
click at [80, 69] on div "Datasett" at bounding box center [80, 70] width 21 height 8
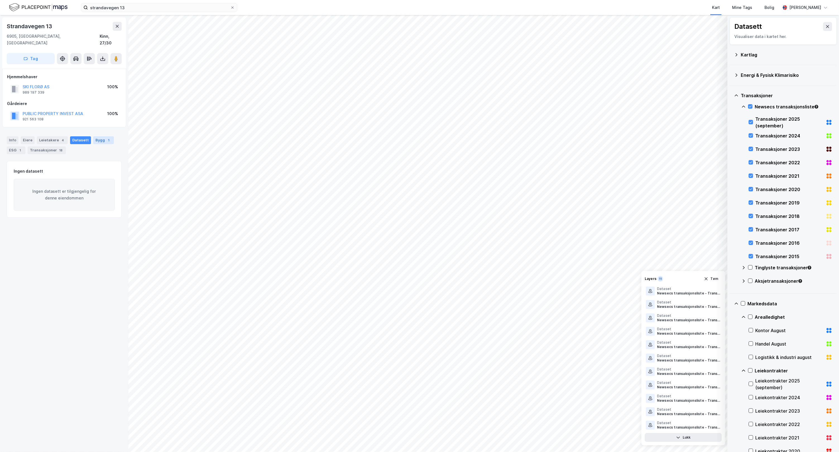
click at [106, 137] on div "1" at bounding box center [109, 140] width 6 height 6
click at [52, 146] on div "Transaksjoner 18" at bounding box center [47, 150] width 38 height 8
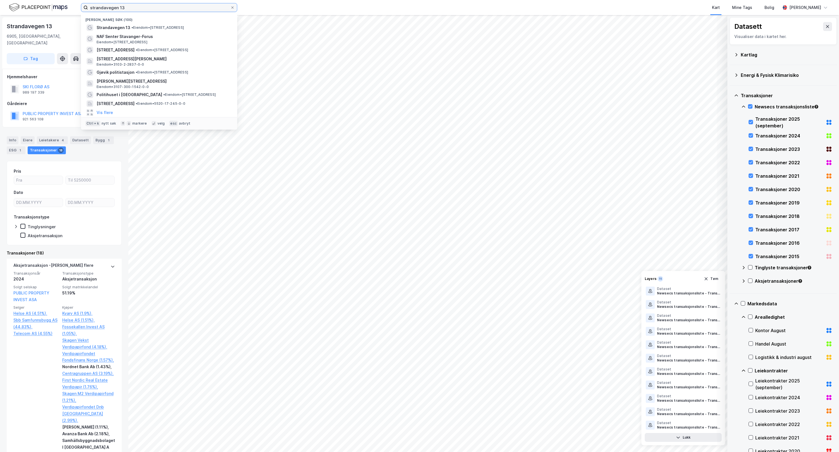
drag, startPoint x: 145, startPoint y: 9, endPoint x: 70, endPoint y: 6, distance: 75.2
click at [70, 6] on div "strandavegen 13 Nylige søk (100) Strandavegen 13 • Eiendom • Strandavegen 13, 6…" at bounding box center [419, 7] width 839 height 15
paste input "Gunnar Nilsens gate 2"
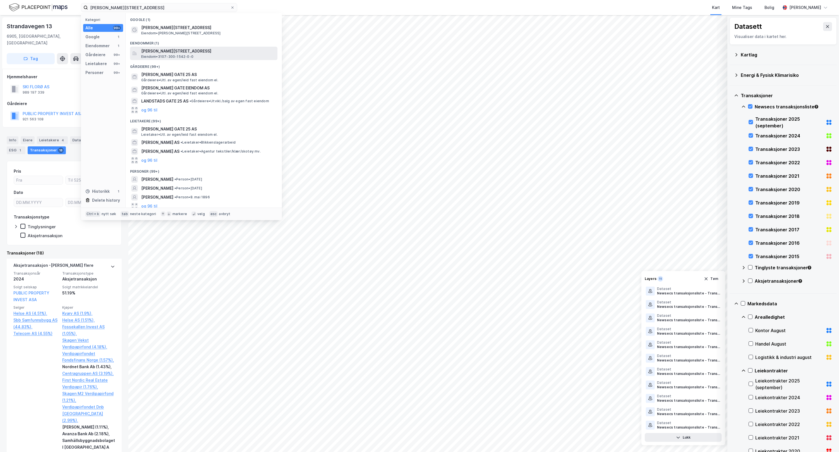
click at [224, 54] on div "Gunnar Nilsens gate 25, 1607, FREDRIKSTAD, FREDRIKSTAD Eiendom • 3107-300-1542-…" at bounding box center [208, 53] width 135 height 11
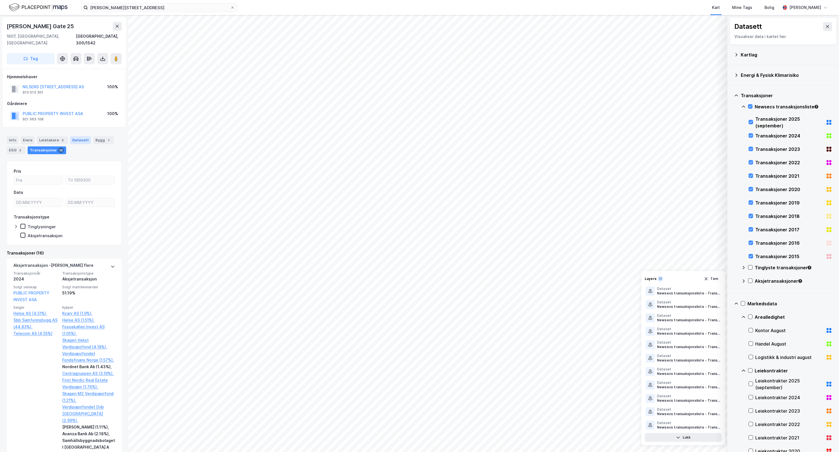
click at [78, 136] on div "Datasett" at bounding box center [80, 140] width 21 height 8
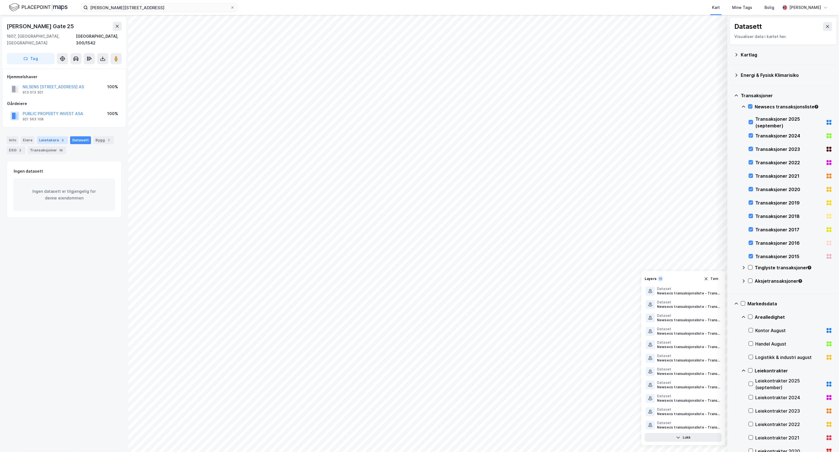
click at [48, 136] on div "Leietakere 3" at bounding box center [52, 140] width 31 height 8
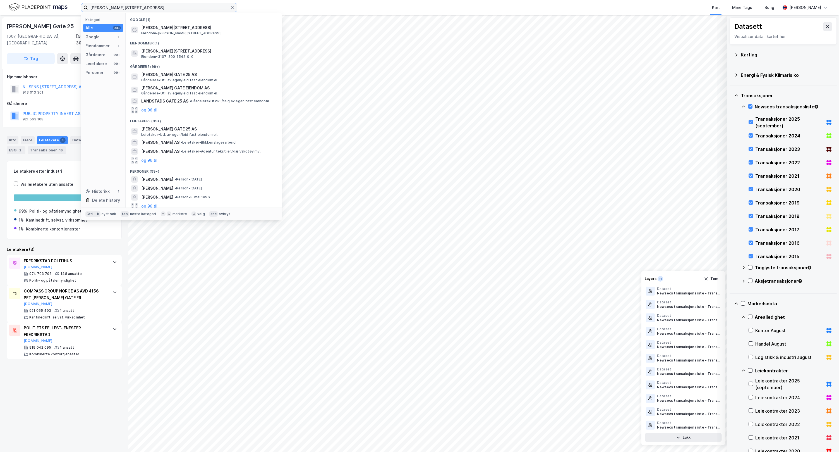
drag, startPoint x: 167, startPoint y: 9, endPoint x: 10, endPoint y: 11, distance: 156.9
click at [10, 11] on div "Gunnar Nilsens gate 25 Kategori Alle 99+ Google 1 Eiendommer 1 Gårdeiere 99+ Le…" at bounding box center [419, 7] width 839 height 15
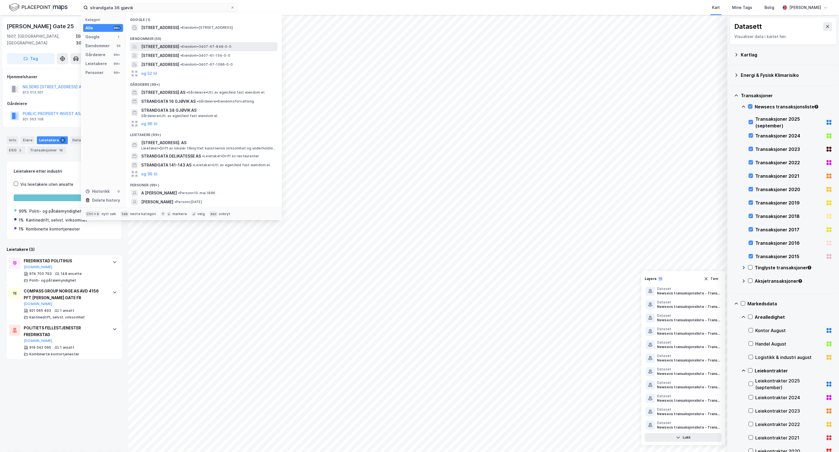
click at [231, 47] on span "• Eiendom • 3407-67-848-0-0" at bounding box center [205, 46] width 51 height 4
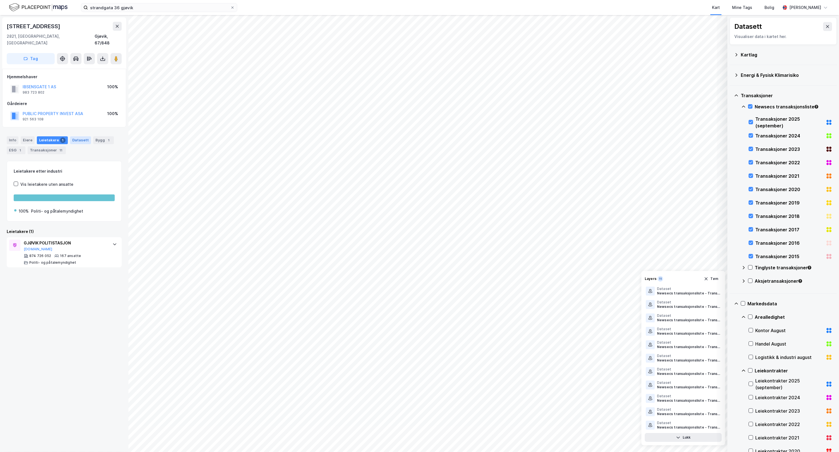
click at [82, 136] on div "Datasett" at bounding box center [80, 140] width 21 height 8
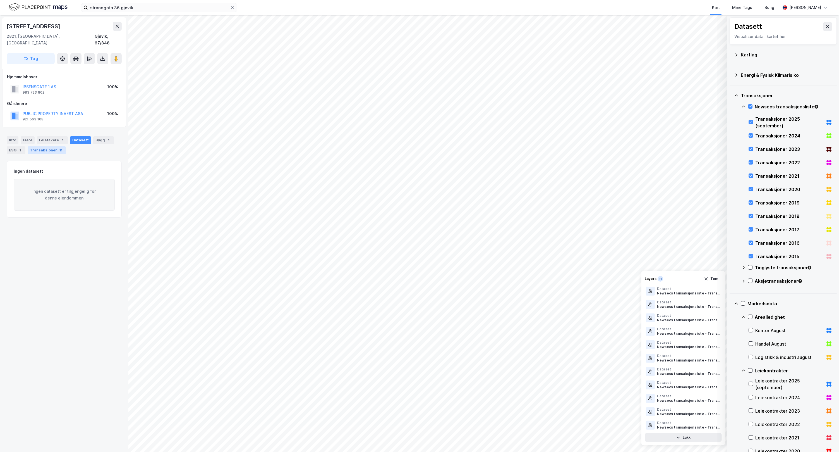
click at [44, 147] on div "Transaksjoner 11" at bounding box center [47, 150] width 38 height 8
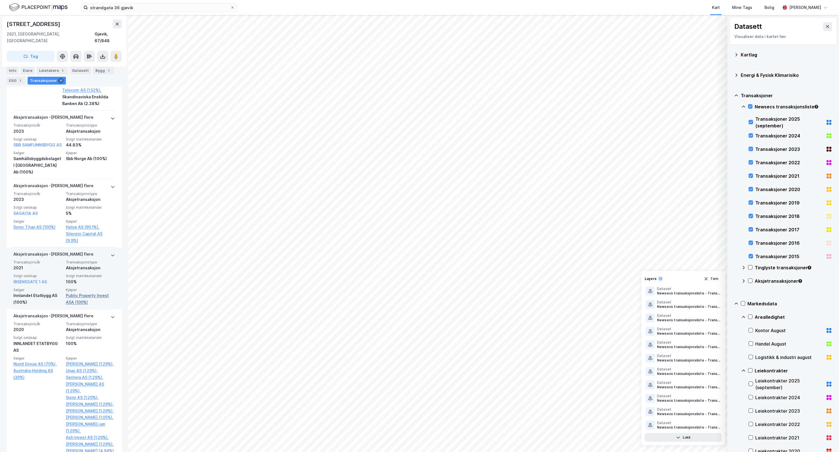
scroll to position [407, 0]
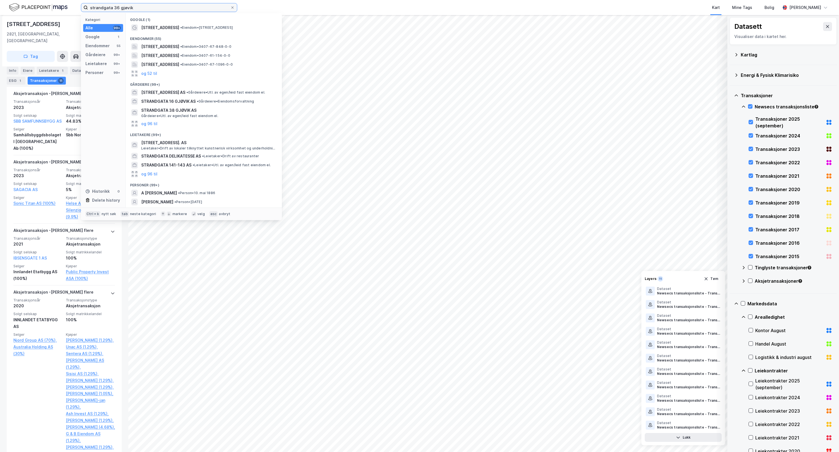
drag, startPoint x: 196, startPoint y: 8, endPoint x: 12, endPoint y: 16, distance: 184.1
click at [12, 16] on div "strandgata 36 gjøvik Kategori Alle 99+ Google 1 Eiendommer 55 Gårdeiere 99+ Lei…" at bounding box center [419, 226] width 839 height 452
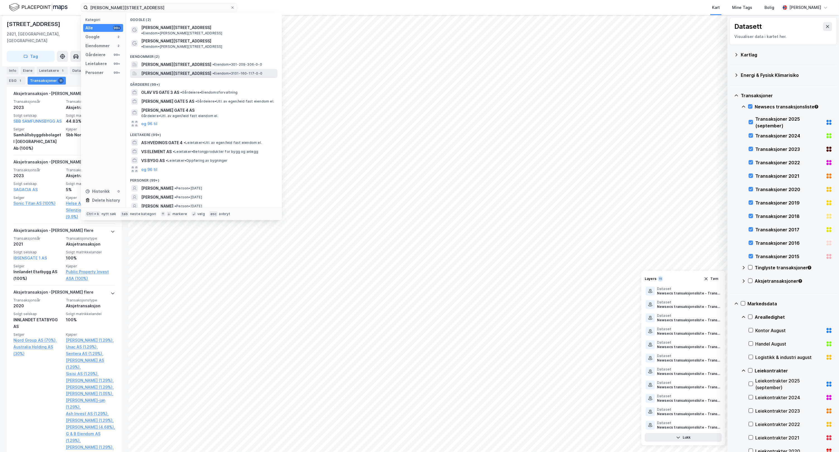
click at [214, 69] on div "Olav Vs gate 4, 1767, HALDEN, HALDEN • Eiendom • 3101-160-117-0-0" at bounding box center [203, 73] width 147 height 9
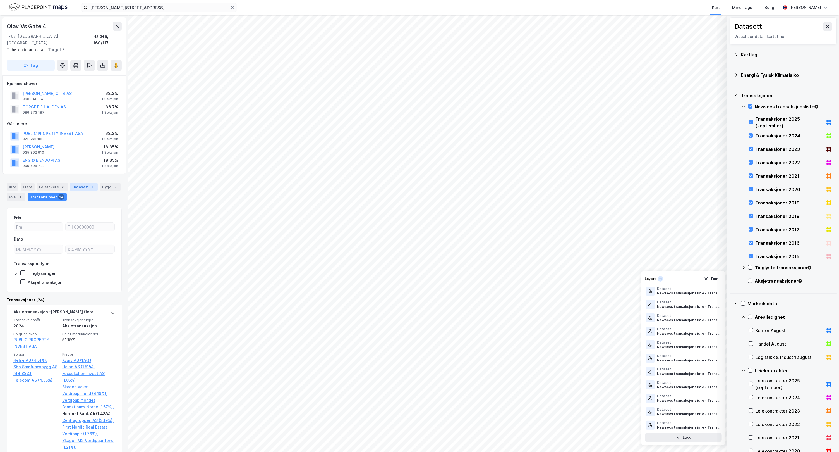
click at [82, 183] on div "Datasett 1" at bounding box center [84, 187] width 28 height 8
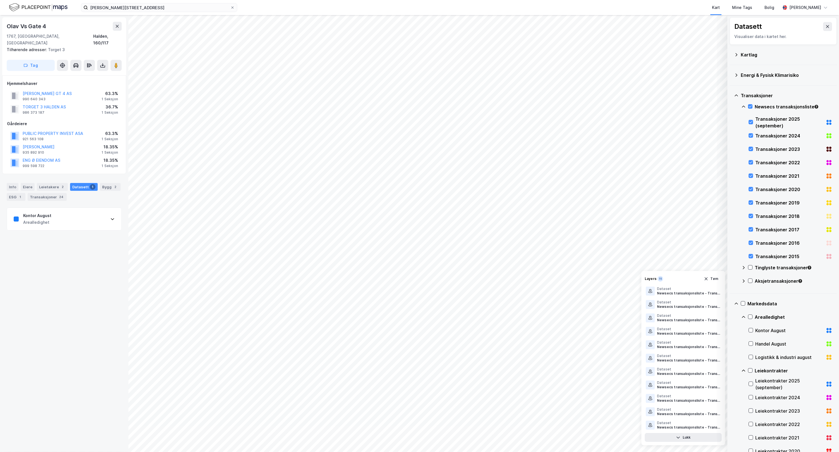
click at [70, 213] on div "Kontor August Arealledighet" at bounding box center [64, 219] width 114 height 22
click at [48, 193] on div "Transaksjoner 24" at bounding box center [47, 197] width 39 height 8
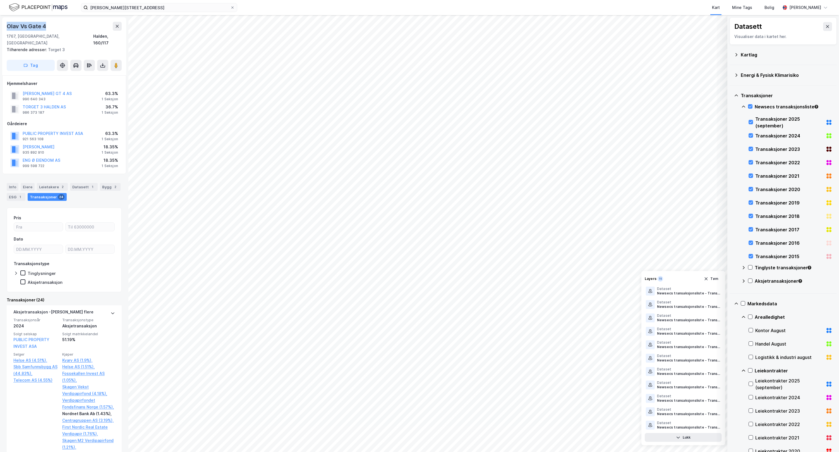
drag, startPoint x: 52, startPoint y: 25, endPoint x: 2, endPoint y: 26, distance: 50.0
click at [2, 25] on div "Olav Vs Gate 4 1767, Halden, Østfold Halden, 160/117 Tilhørende adresser: Torge…" at bounding box center [64, 233] width 128 height 437
copy div "Olav Vs Gate 4"
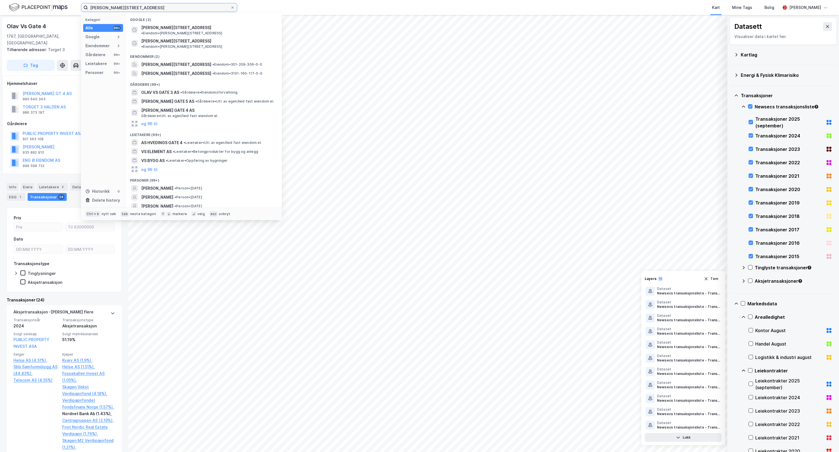
drag, startPoint x: 135, startPoint y: 11, endPoint x: 54, endPoint y: 8, distance: 80.7
click at [54, 8] on div "olav Vs gate 4 Kategori Alle 99+ Google 2 Eiendommer 2 Gårdeiere 99+ Leietakere…" at bounding box center [419, 7] width 839 height 15
paste input "jonas lies gate 20"
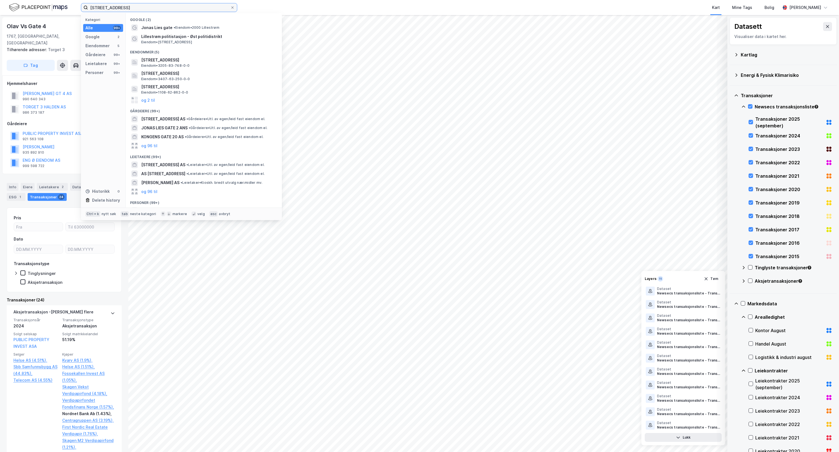
type input "jonas lies gate 20"
click at [236, 57] on span "Jonas Lies gate 20, 2000, LILLESTRØM, LILLESTRØM" at bounding box center [208, 60] width 134 height 7
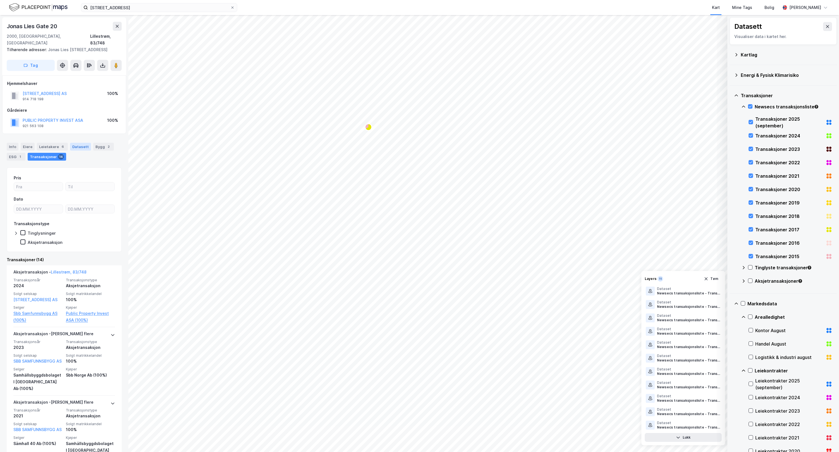
click at [80, 147] on div "Datasett" at bounding box center [80, 147] width 21 height 8
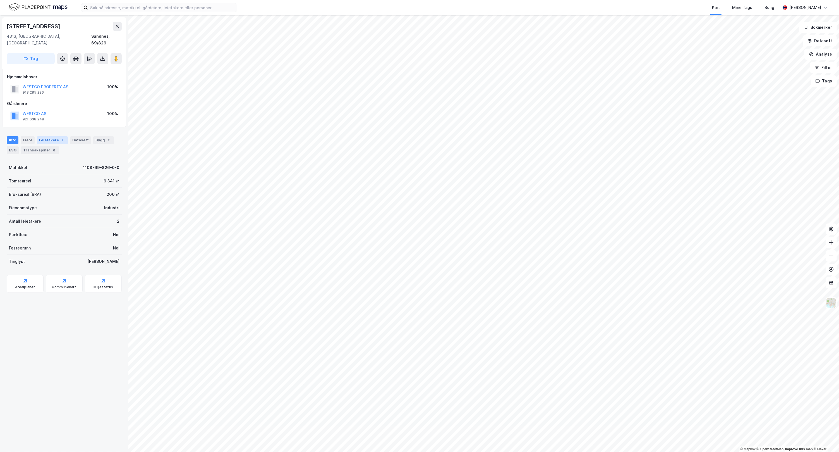
click at [51, 136] on div "Leietakere 2" at bounding box center [52, 140] width 31 height 8
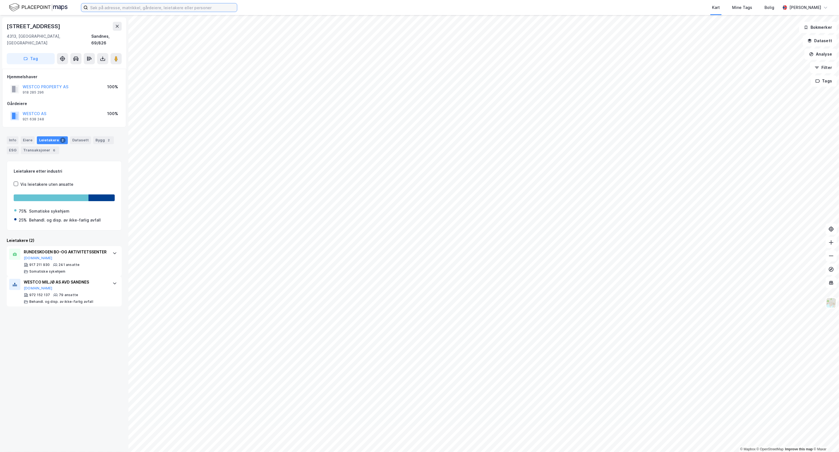
click at [154, 8] on input at bounding box center [162, 7] width 149 height 8
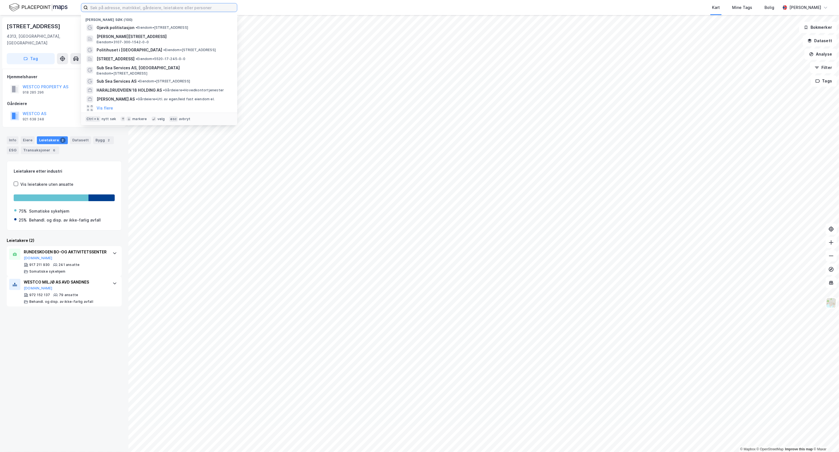
paste input "Prins Chr Augusts Plass 3-7"
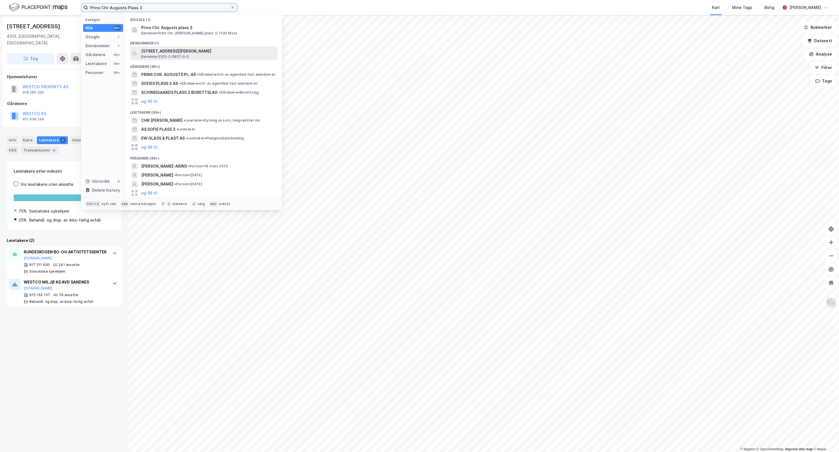
type input "Prins Chr Augusts Plass 3"
click at [218, 54] on span "[STREET_ADDRESS][PERSON_NAME]" at bounding box center [208, 51] width 134 height 7
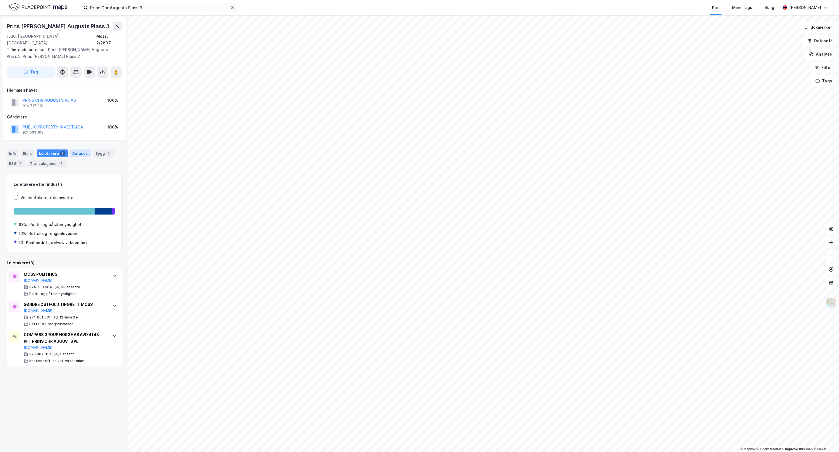
click at [84, 149] on div "Datasett" at bounding box center [80, 153] width 21 height 8
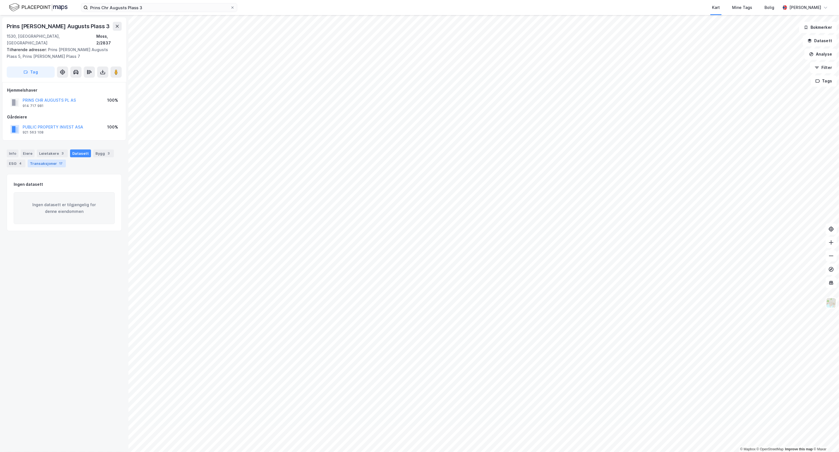
click at [53, 159] on div "Transaksjoner 17" at bounding box center [47, 163] width 38 height 8
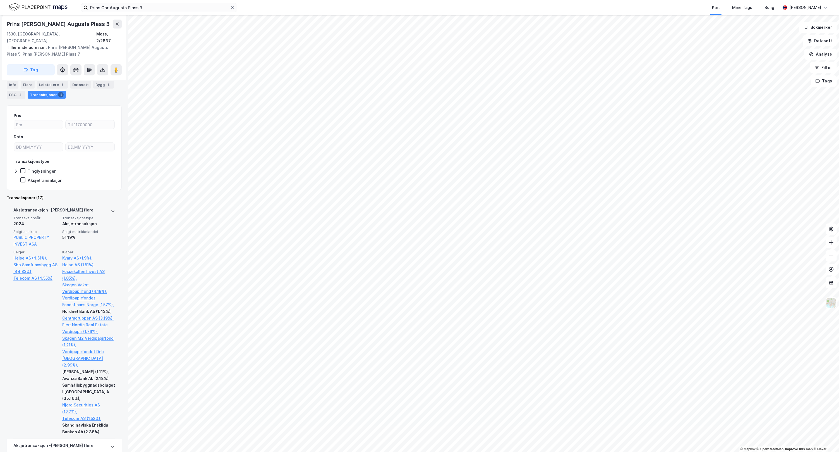
scroll to position [81, 0]
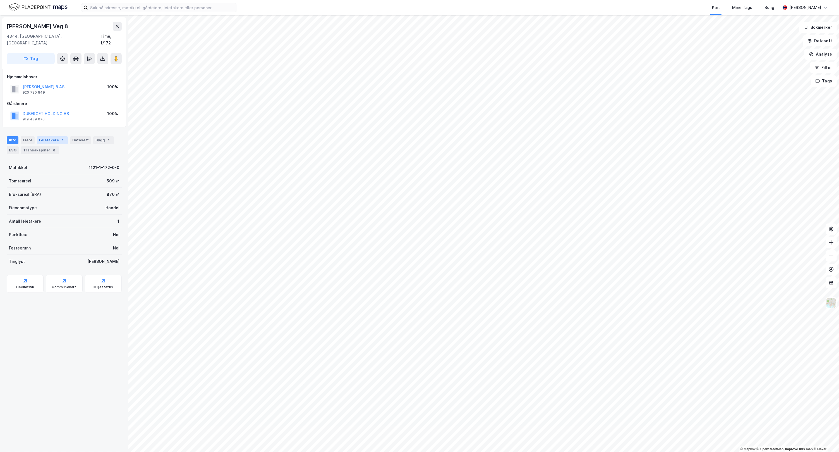
click at [52, 136] on div "Leietakere 1" at bounding box center [52, 140] width 31 height 8
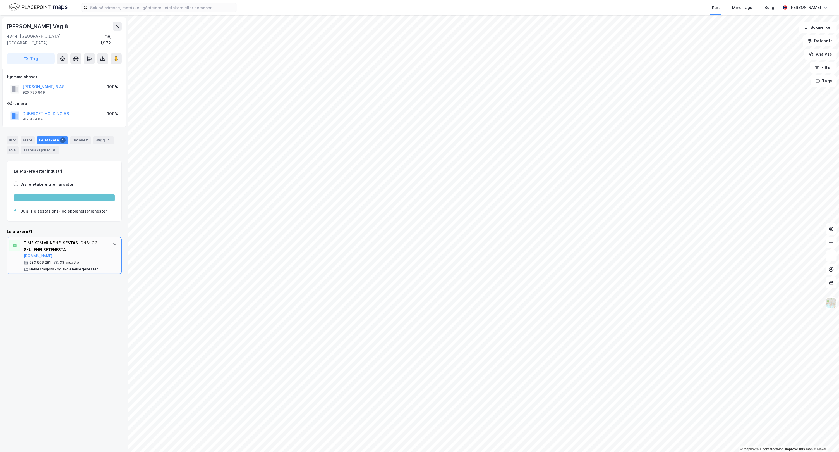
click at [81, 260] on div "983 906 281 33 ansatte Helsestasjons- og skolehelsetjenester" at bounding box center [65, 265] width 83 height 11
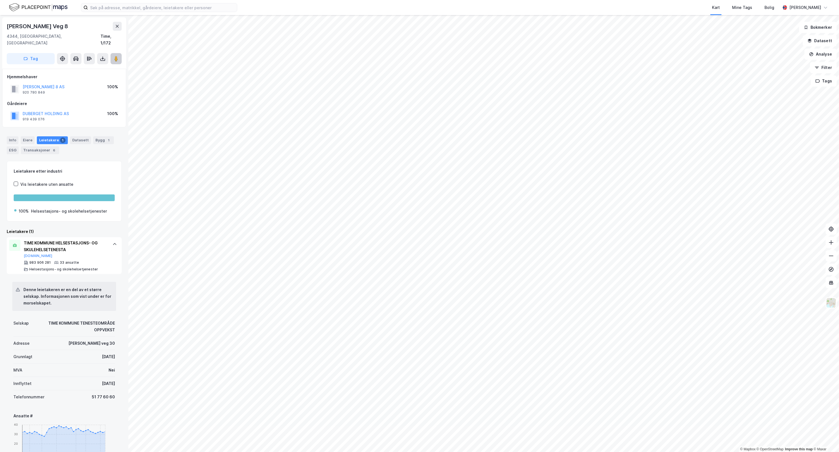
click at [119, 56] on icon at bounding box center [116, 59] width 6 height 6
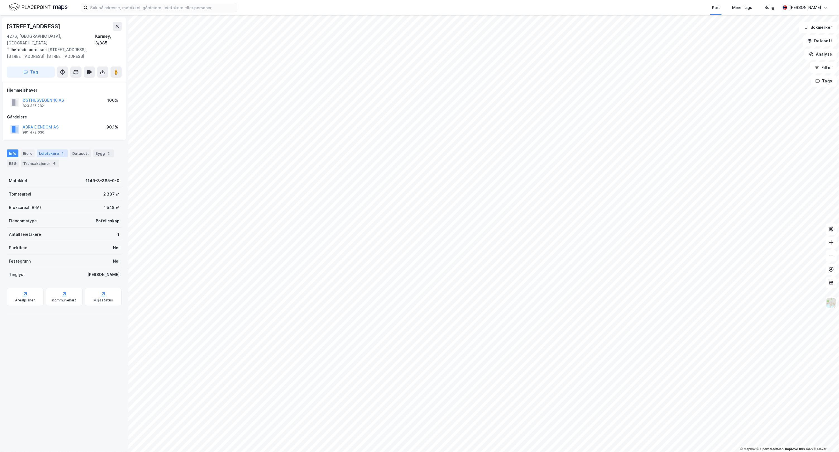
click at [57, 149] on div "Leietakere 1" at bounding box center [52, 153] width 31 height 8
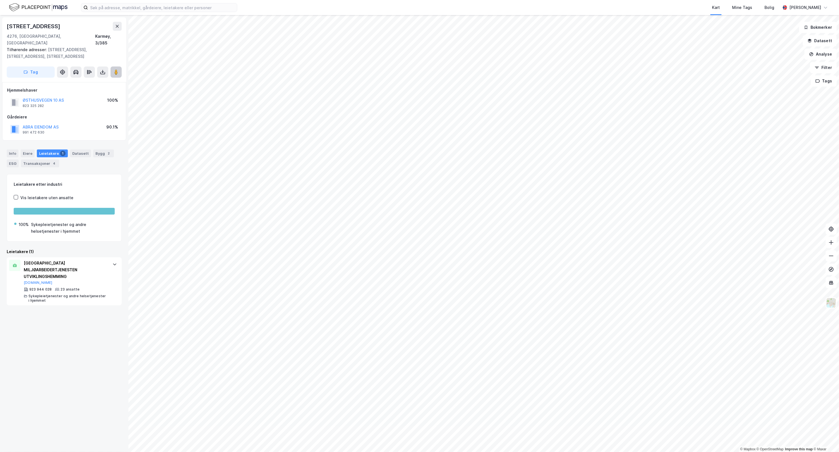
click at [118, 69] on image at bounding box center [115, 72] width 3 height 6
click at [15, 149] on div "Info" at bounding box center [13, 153] width 12 height 8
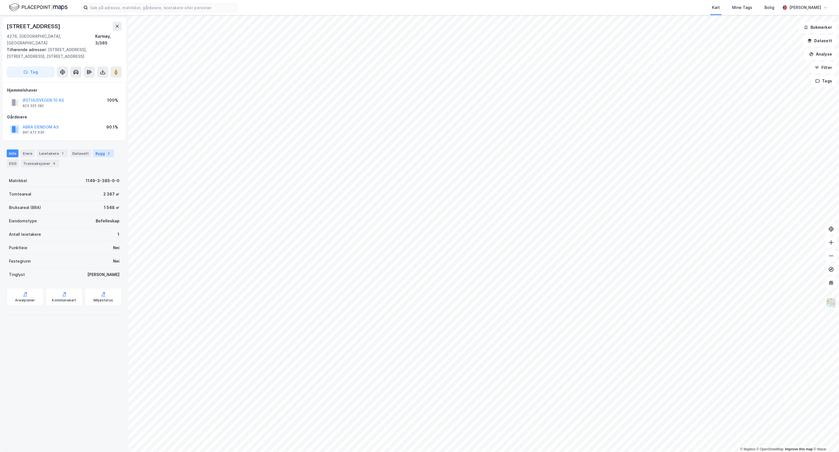
click at [98, 149] on div "Bygg 2" at bounding box center [103, 153] width 21 height 8
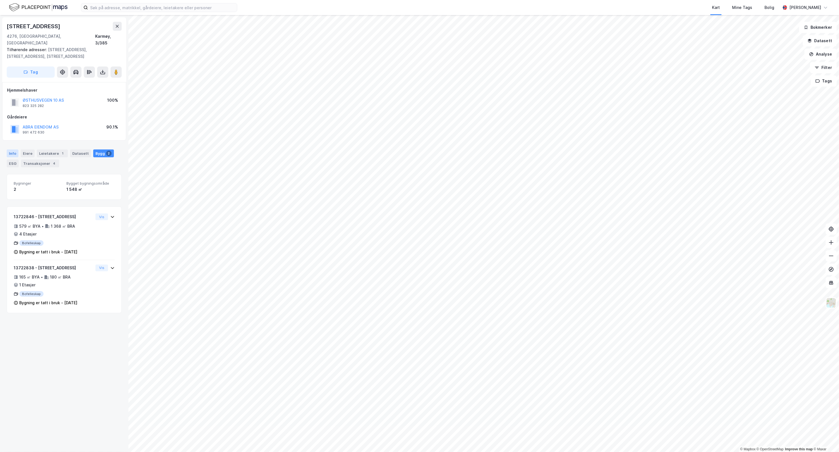
click at [10, 149] on div "Info" at bounding box center [13, 153] width 12 height 8
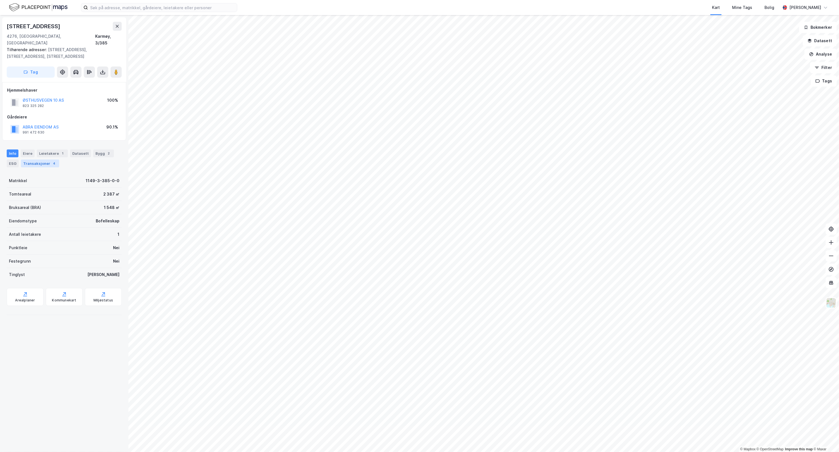
click at [36, 159] on div "Transaksjoner 4" at bounding box center [40, 163] width 38 height 8
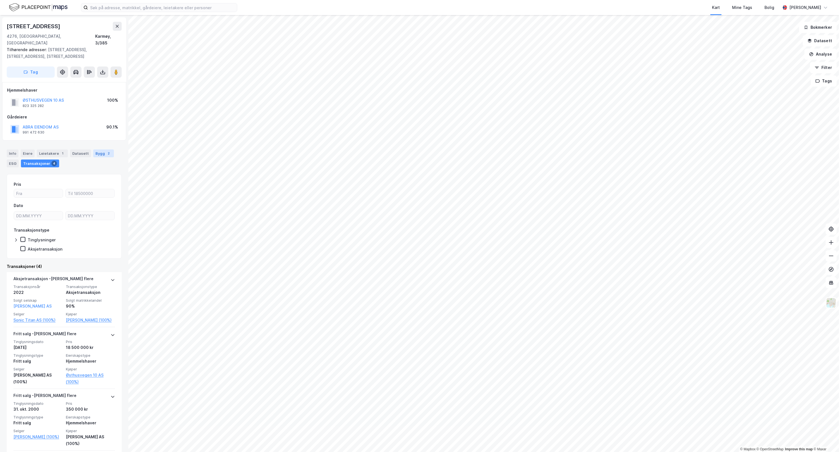
click at [101, 149] on div "Bygg 2" at bounding box center [103, 153] width 21 height 8
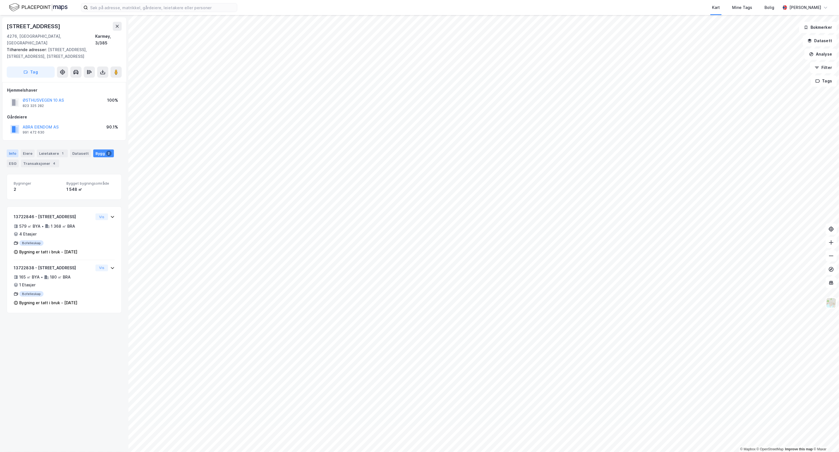
click at [14, 149] on div "Info" at bounding box center [13, 153] width 12 height 8
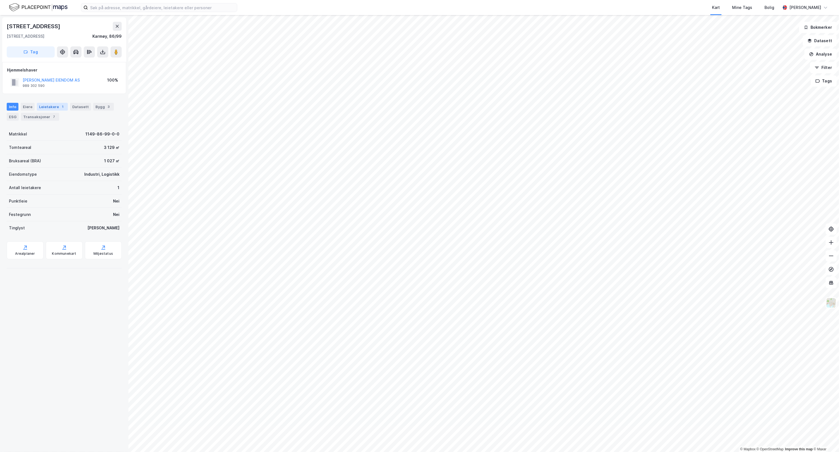
click at [57, 109] on div "Leietakere 1" at bounding box center [52, 107] width 31 height 8
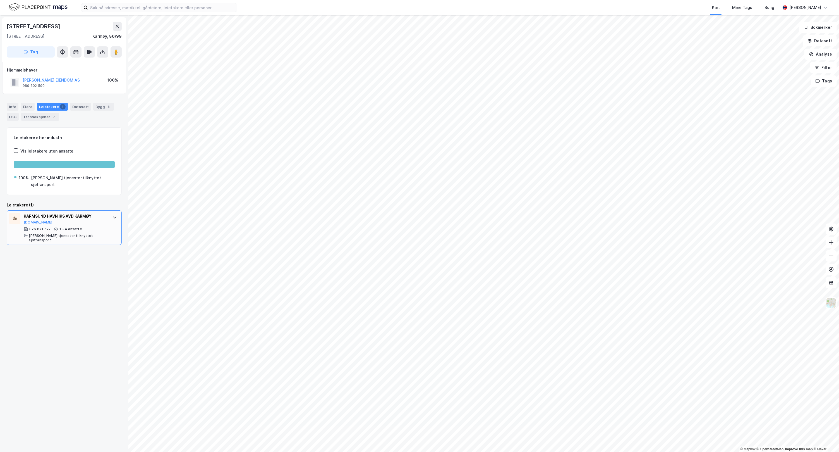
click at [112, 213] on div at bounding box center [114, 217] width 9 height 9
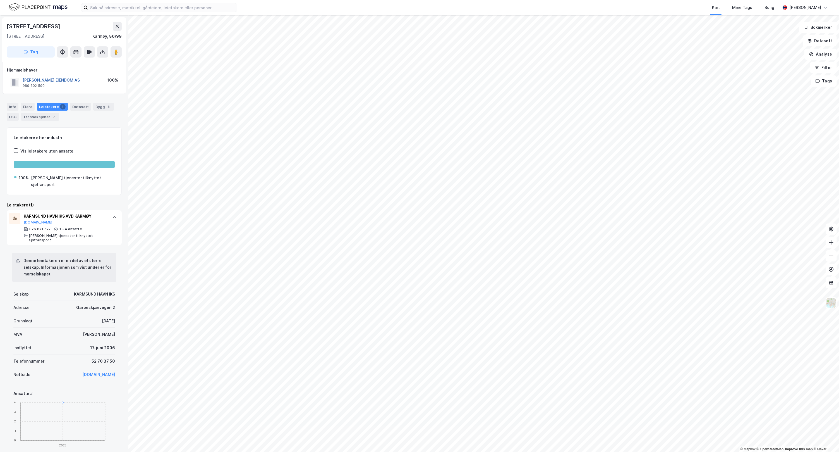
click at [0, 0] on button "[PERSON_NAME] EIENDOM AS" at bounding box center [0, 0] width 0 height 0
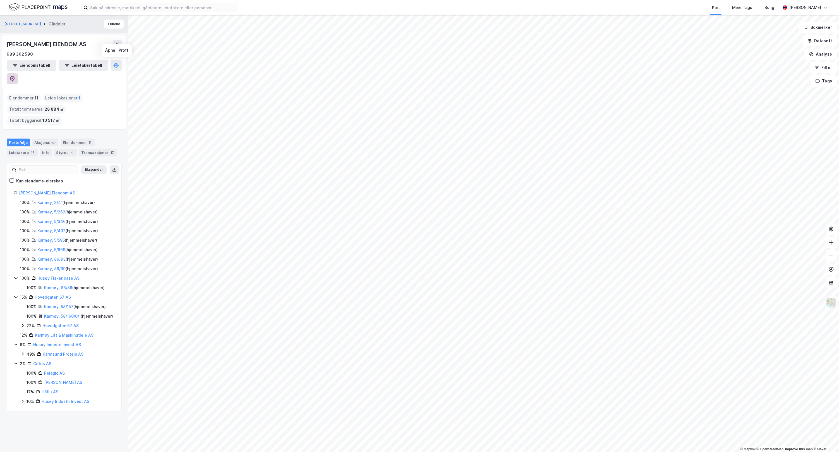
click at [15, 76] on icon at bounding box center [12, 79] width 6 height 6
click at [21, 25] on button "[STREET_ADDRESS]" at bounding box center [23, 24] width 38 height 6
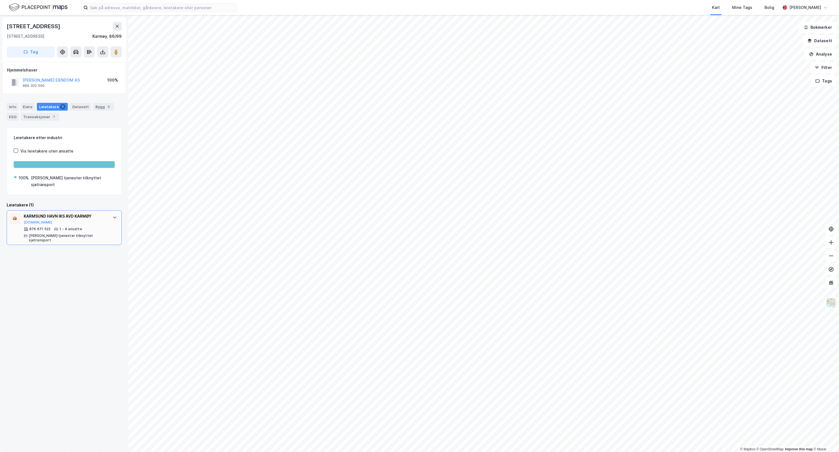
click at [98, 227] on div "876 671 522 1 - 4 ansatte [PERSON_NAME] tjenester tilknyttet sjøtransport" at bounding box center [65, 235] width 83 height 16
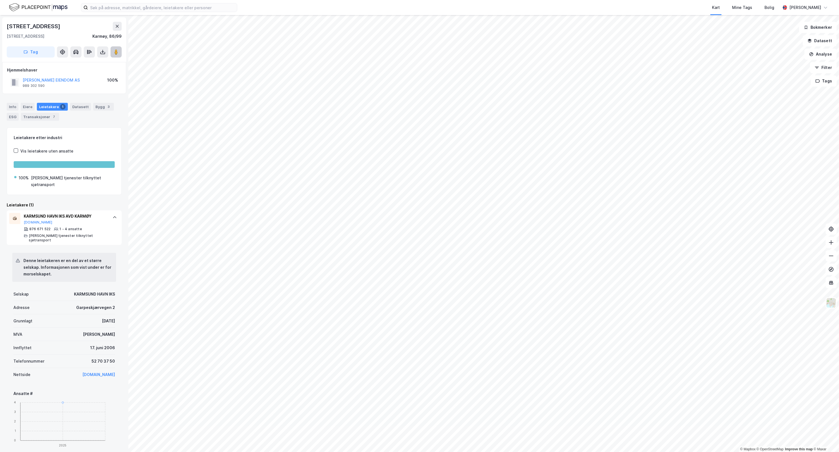
click at [115, 48] on button at bounding box center [116, 51] width 11 height 11
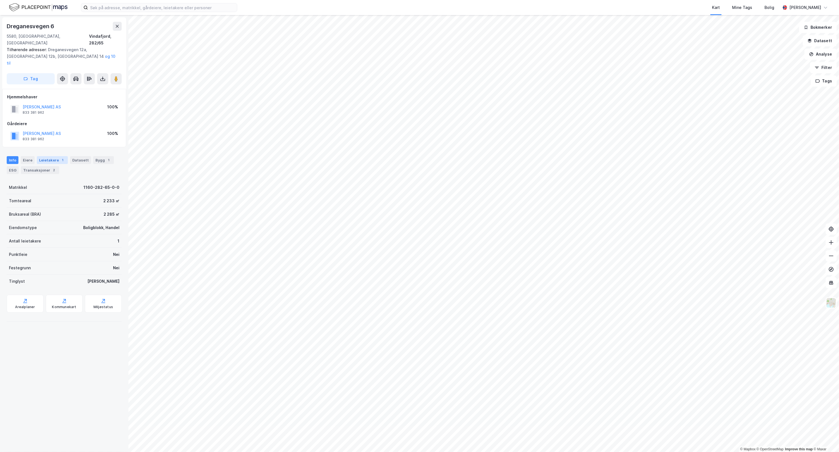
click at [60, 157] on div "1" at bounding box center [63, 160] width 6 height 6
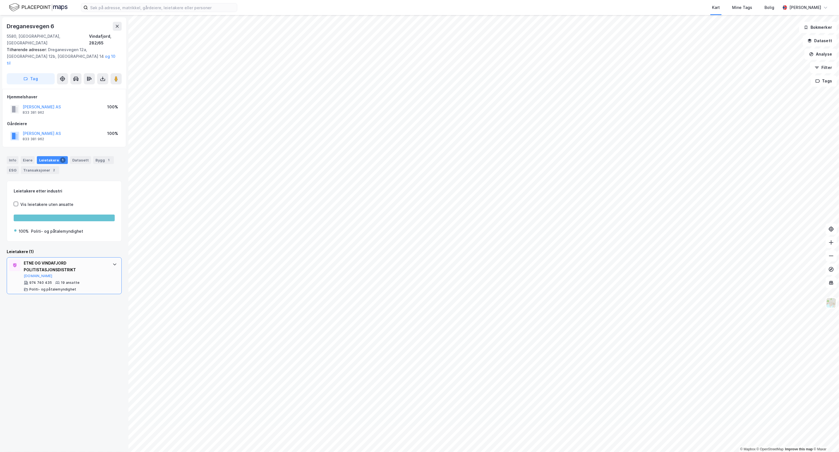
click at [83, 260] on div "ETNE OG VINDAFJORD POLITISTASJONSDISTRIKT" at bounding box center [65, 266] width 83 height 13
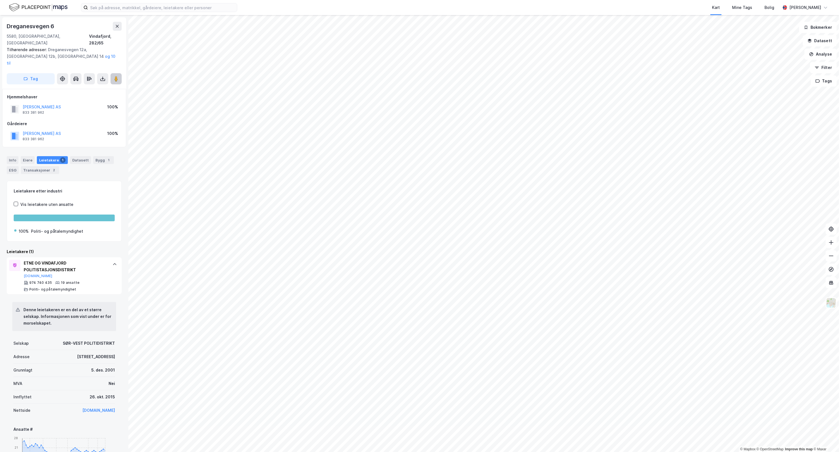
click at [118, 76] on image at bounding box center [115, 79] width 3 height 6
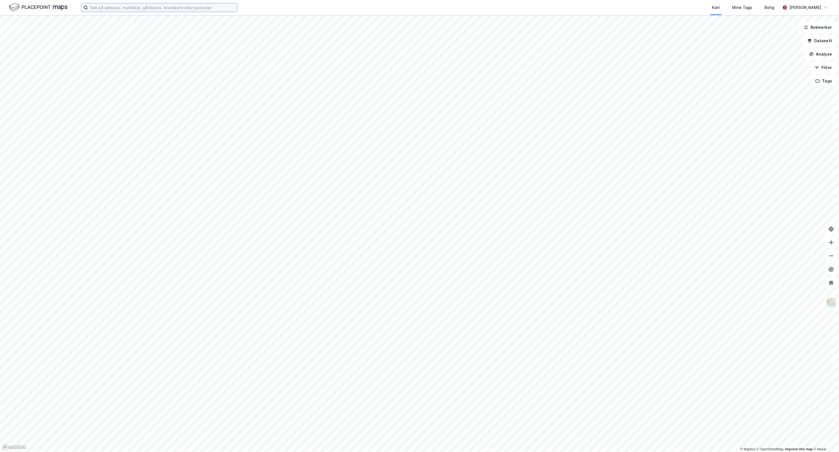
click at [189, 4] on input at bounding box center [162, 7] width 149 height 8
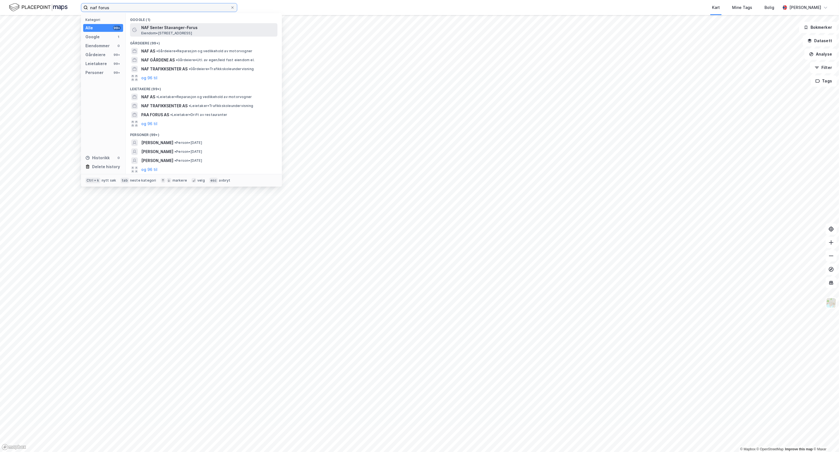
type input "naf forus"
click at [184, 27] on span "NAF Senter Stavanger-Forus" at bounding box center [208, 27] width 134 height 7
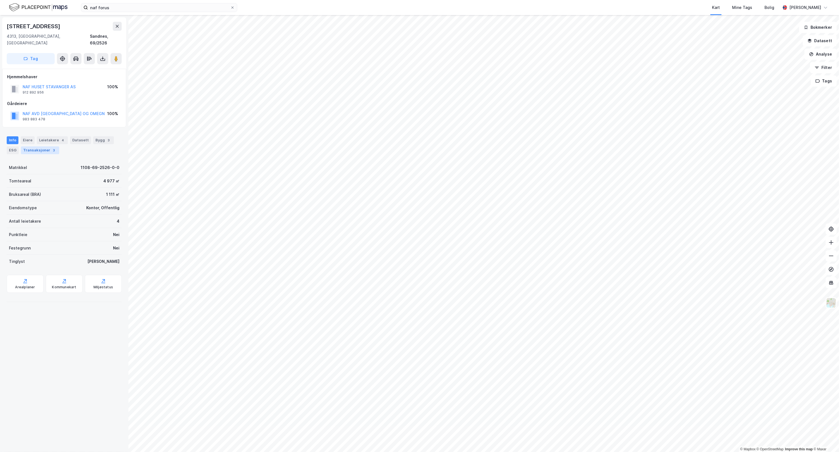
click at [44, 146] on div "Transaksjoner 3" at bounding box center [40, 150] width 38 height 8
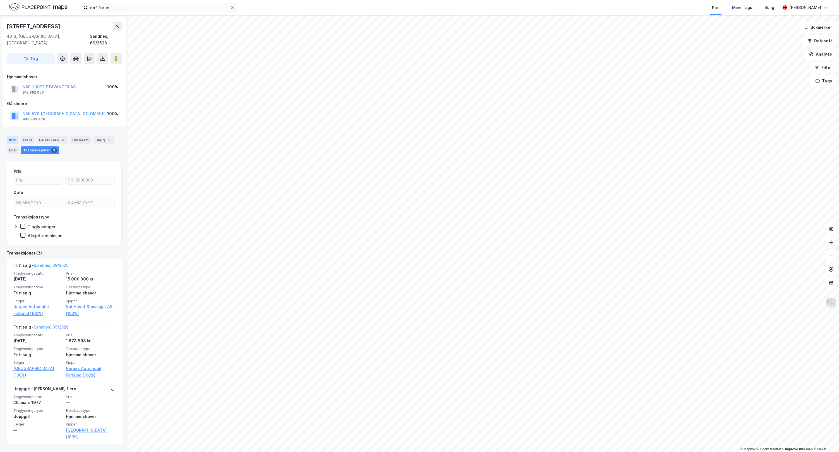
click at [15, 136] on div "Info" at bounding box center [13, 140] width 12 height 8
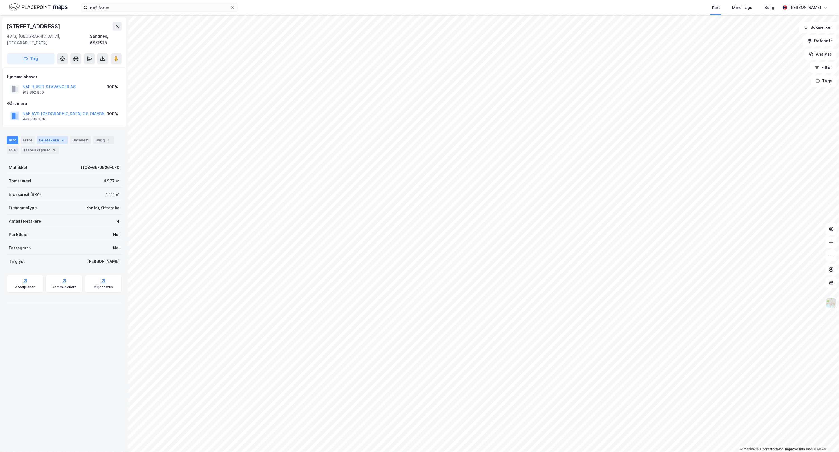
click at [56, 136] on div "Leietakere 4" at bounding box center [52, 140] width 31 height 8
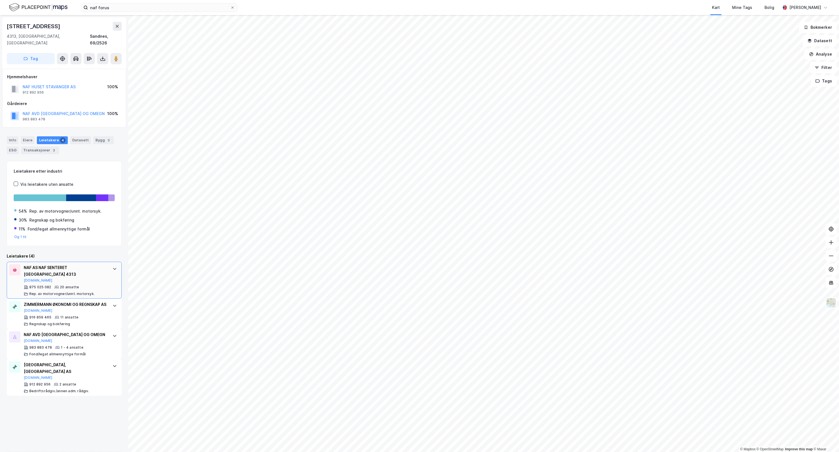
click at [109, 271] on div "NAF AS NAF SENTERET [GEOGRAPHIC_DATA] 4313 [DOMAIN_NAME] 875 025 082 20 ansatte…" at bounding box center [64, 280] width 115 height 37
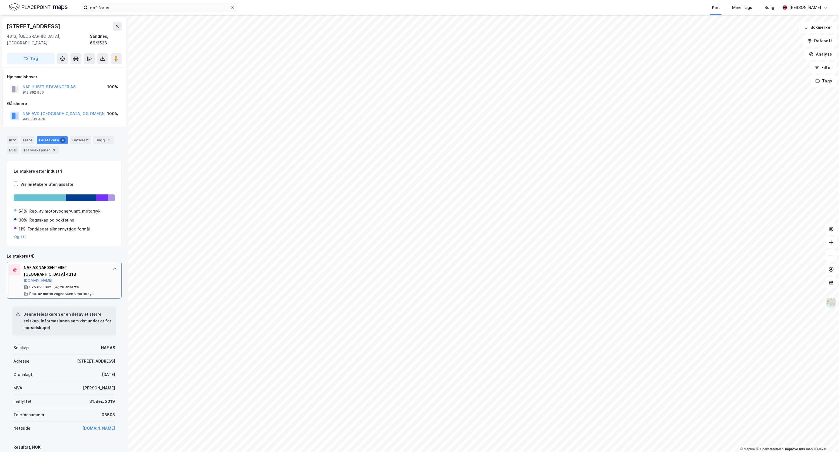
click at [109, 271] on div "NAF AS NAF SENTERET [GEOGRAPHIC_DATA] 4313 [DOMAIN_NAME] 875 025 082 20 ansatte…" at bounding box center [64, 280] width 115 height 37
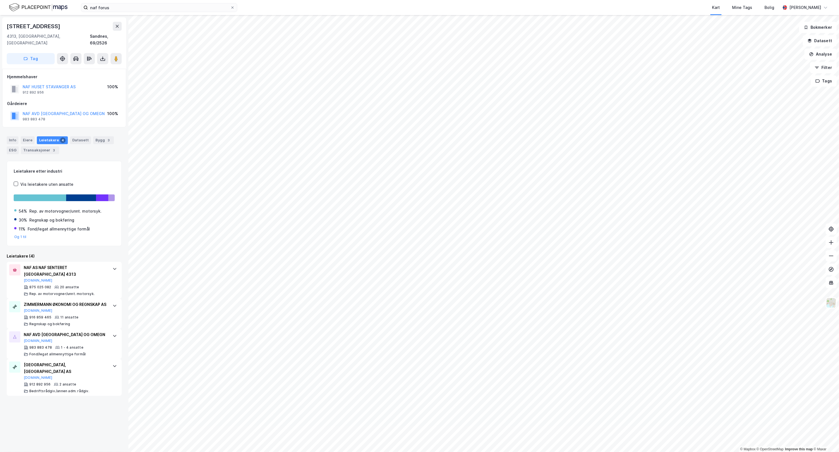
click at [90, 421] on div "[STREET_ADDRESS], [GEOGRAPHIC_DATA] Sandnes, 69/2526 Tag Hjemmelshaver NAF HUSE…" at bounding box center [64, 233] width 128 height 437
click at [121, 244] on div "[STREET_ADDRESS], [GEOGRAPHIC_DATA] Sandnes, 69/2526 Tag Hjemmelshaver NAF HUSE…" at bounding box center [64, 233] width 128 height 437
click at [0, 0] on button "NAF AVD [GEOGRAPHIC_DATA] OG OMEGN" at bounding box center [0, 0] width 0 height 0
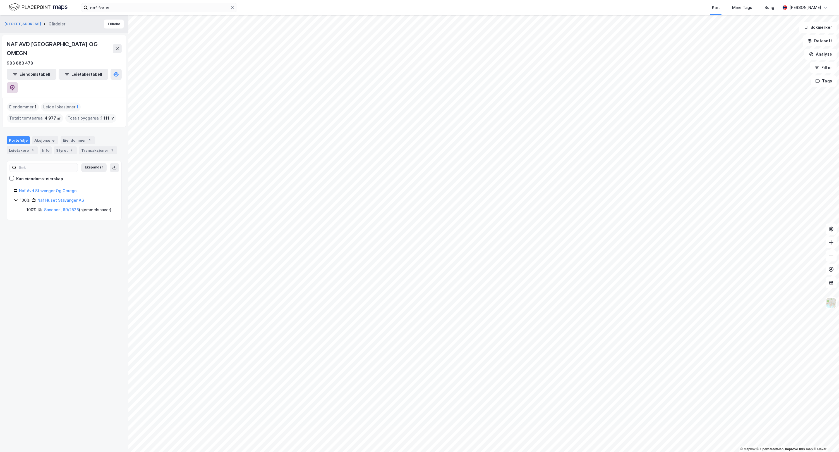
click at [15, 85] on icon at bounding box center [12, 88] width 6 height 6
